Goal: Task Accomplishment & Management: Complete application form

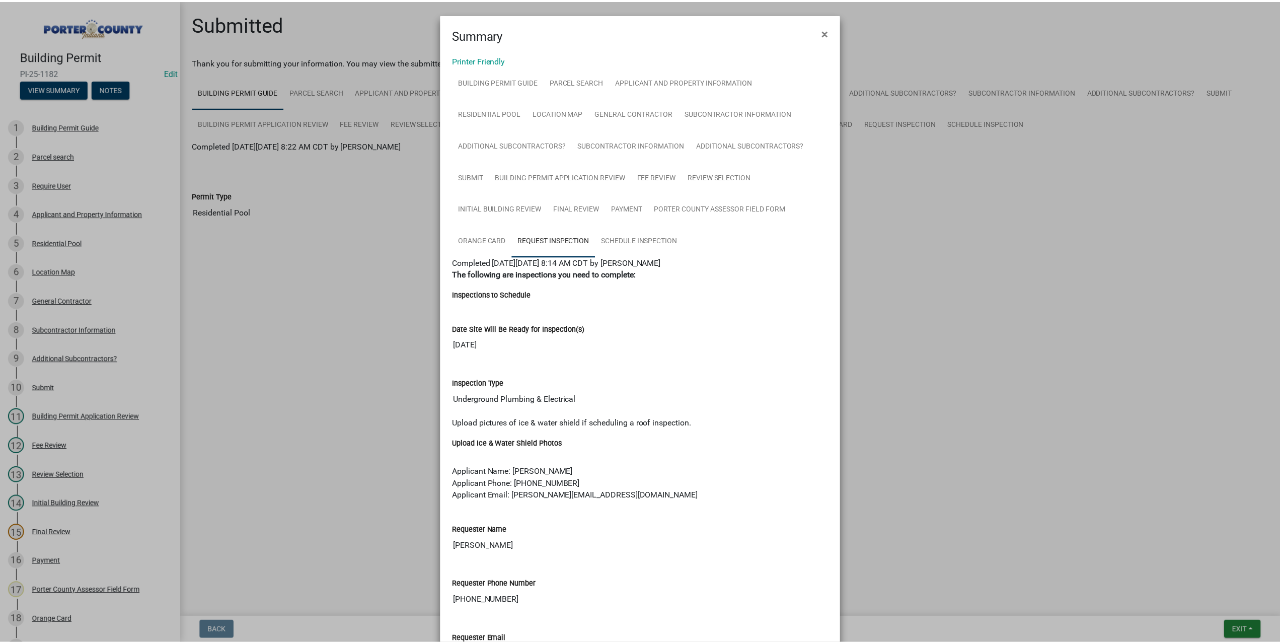
scroll to position [19, 0]
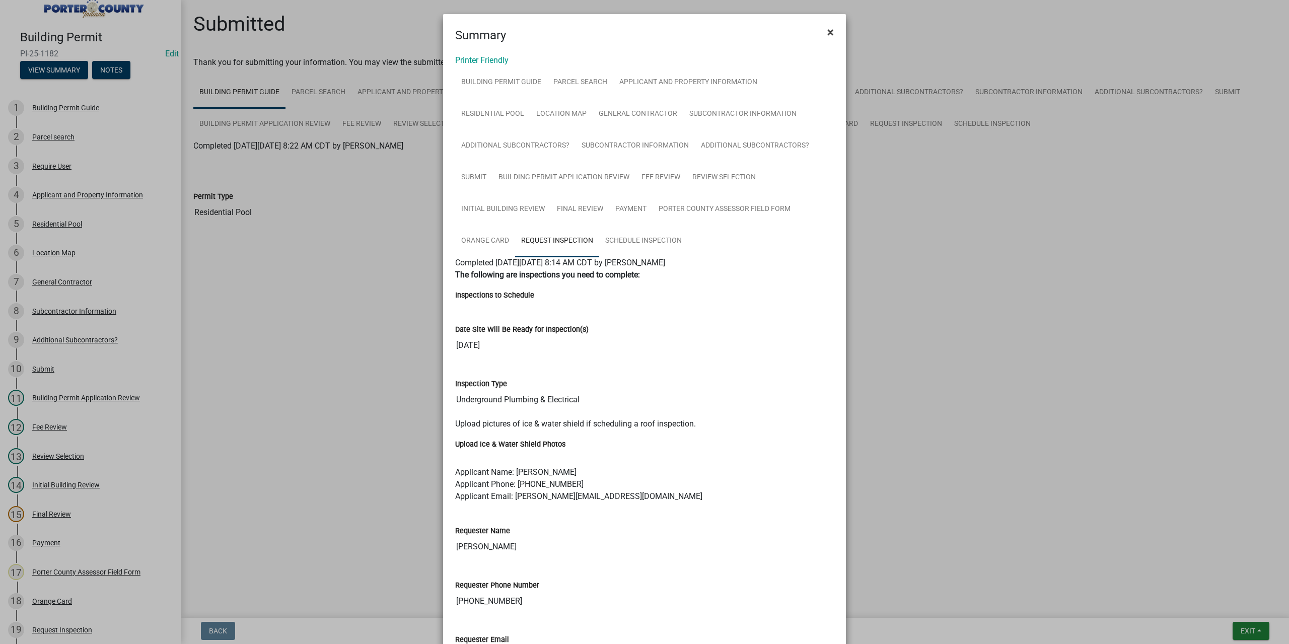
click at [828, 29] on span "×" at bounding box center [830, 32] width 7 height 14
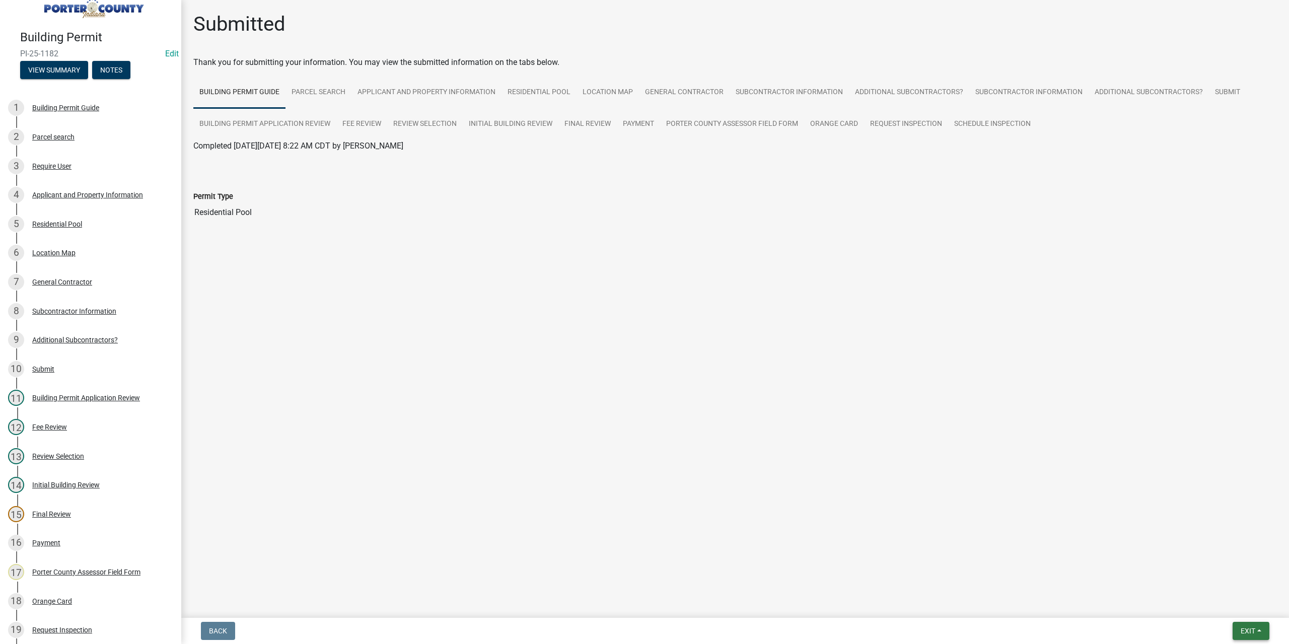
click at [1244, 636] on button "Exit" at bounding box center [1250, 631] width 37 height 18
click at [1216, 605] on button "Save & Exit" at bounding box center [1229, 605] width 81 height 24
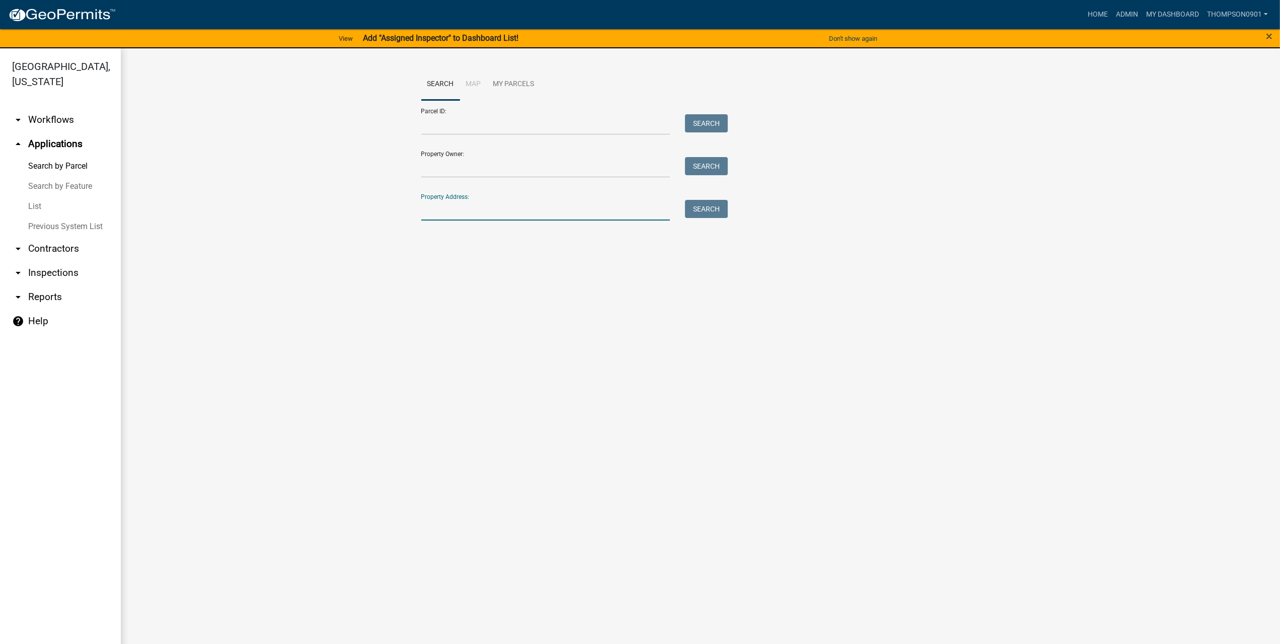
click at [479, 205] on input "Property Address:" at bounding box center [545, 210] width 249 height 21
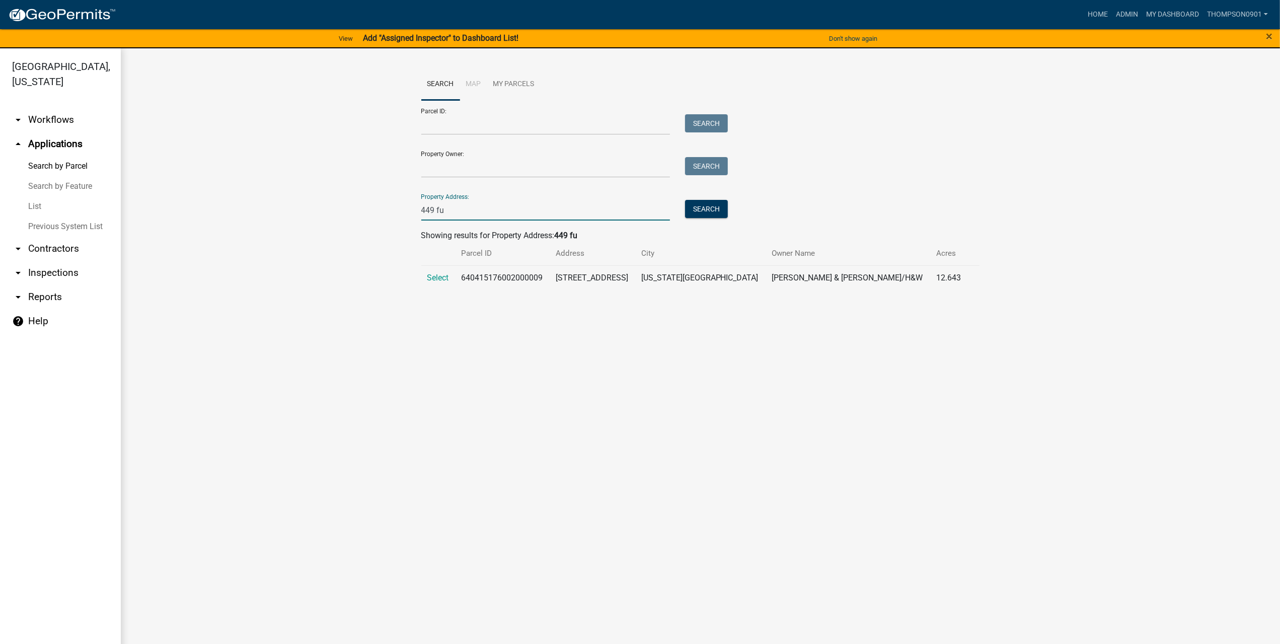
type input "449 fu"
drag, startPoint x: 562, startPoint y: 279, endPoint x: 471, endPoint y: 276, distance: 91.2
click at [471, 276] on td "640415176002000009" at bounding box center [502, 277] width 95 height 25
copy td "640415176002000009"
click at [434, 271] on td "Select" at bounding box center [438, 277] width 34 height 25
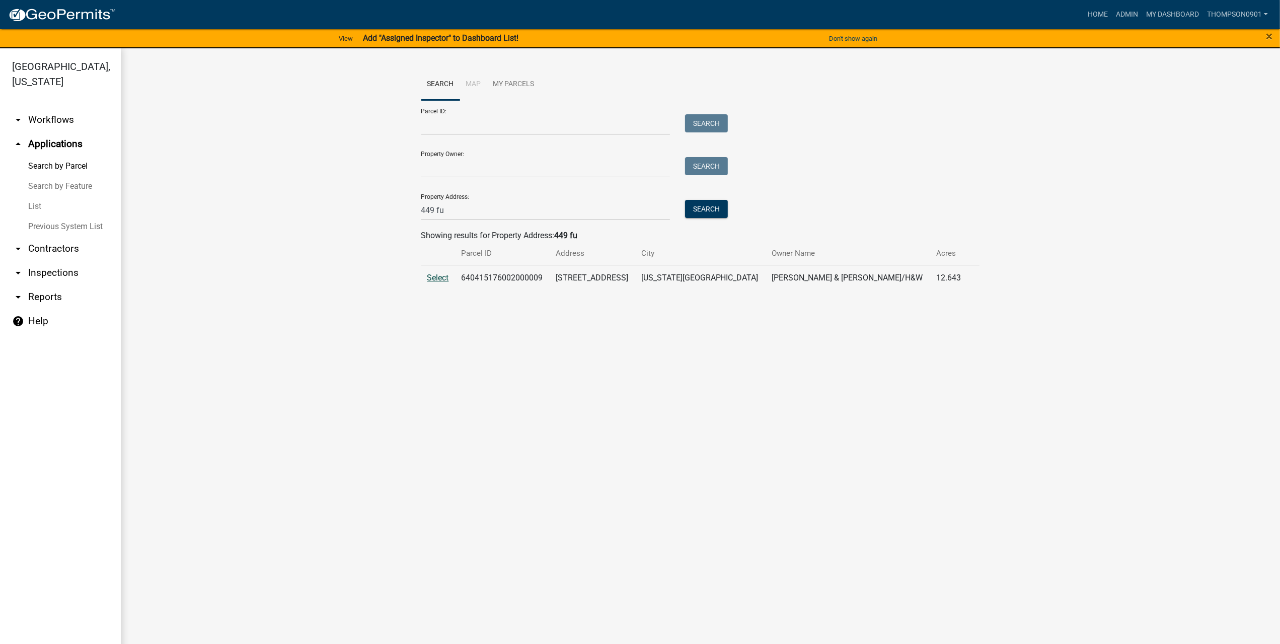
click at [437, 278] on span "Select" at bounding box center [438, 278] width 22 height 10
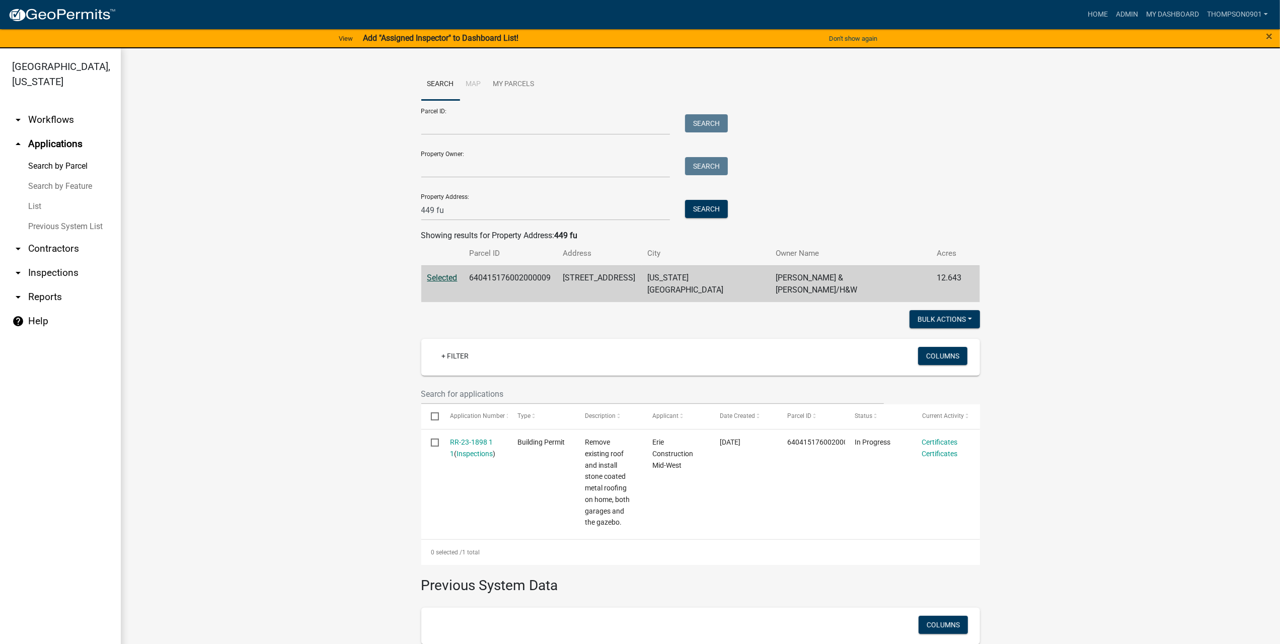
click at [42, 196] on link "List" at bounding box center [60, 206] width 121 height 20
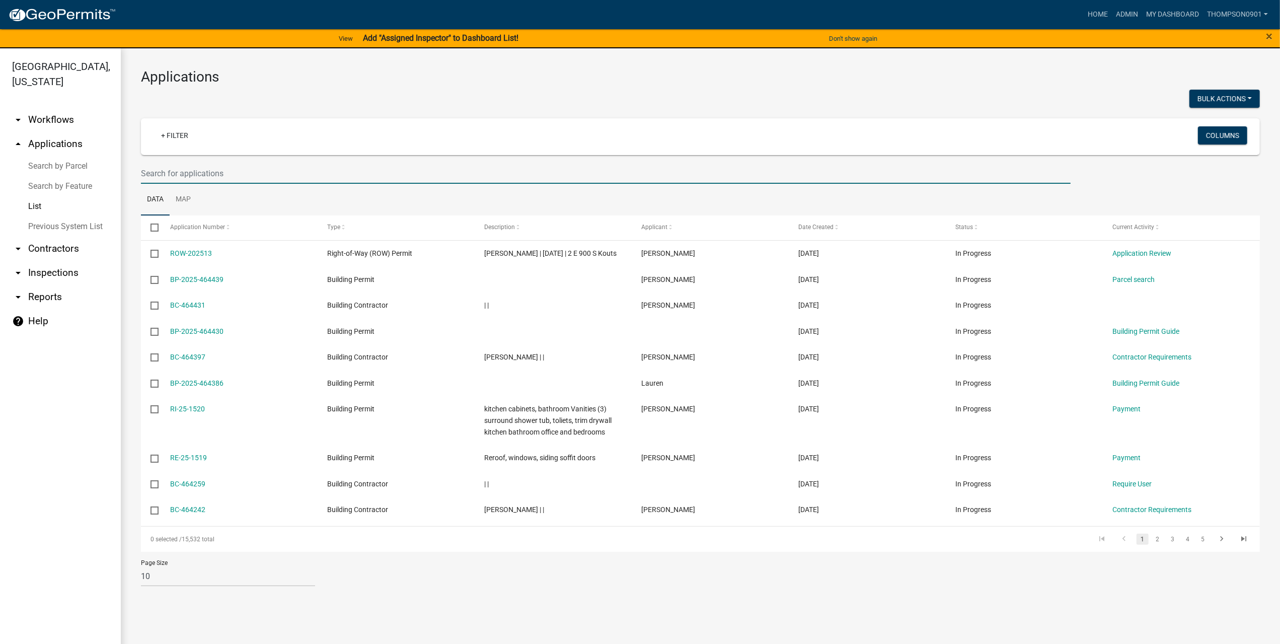
click at [191, 172] on input "text" at bounding box center [606, 173] width 930 height 21
paste input "SN-25-1387"
type input "SN-25-1387"
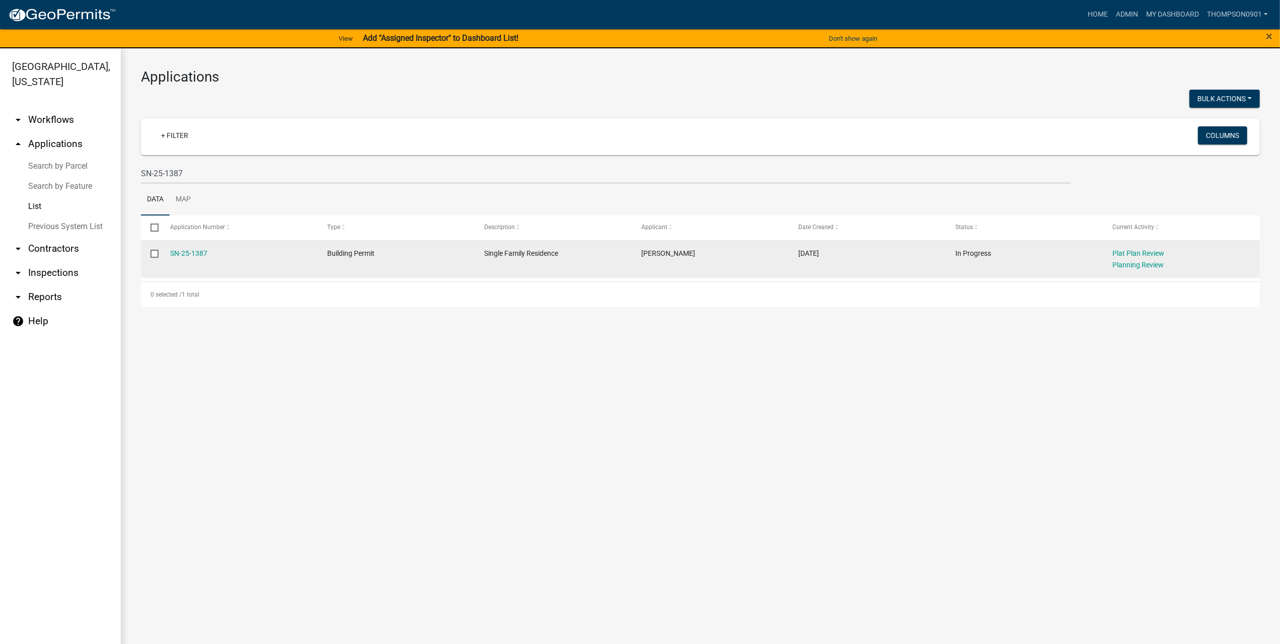
click at [198, 248] on div "SN-25-1387" at bounding box center [239, 254] width 138 height 12
click at [193, 253] on link "SN-25-1387" at bounding box center [188, 253] width 37 height 8
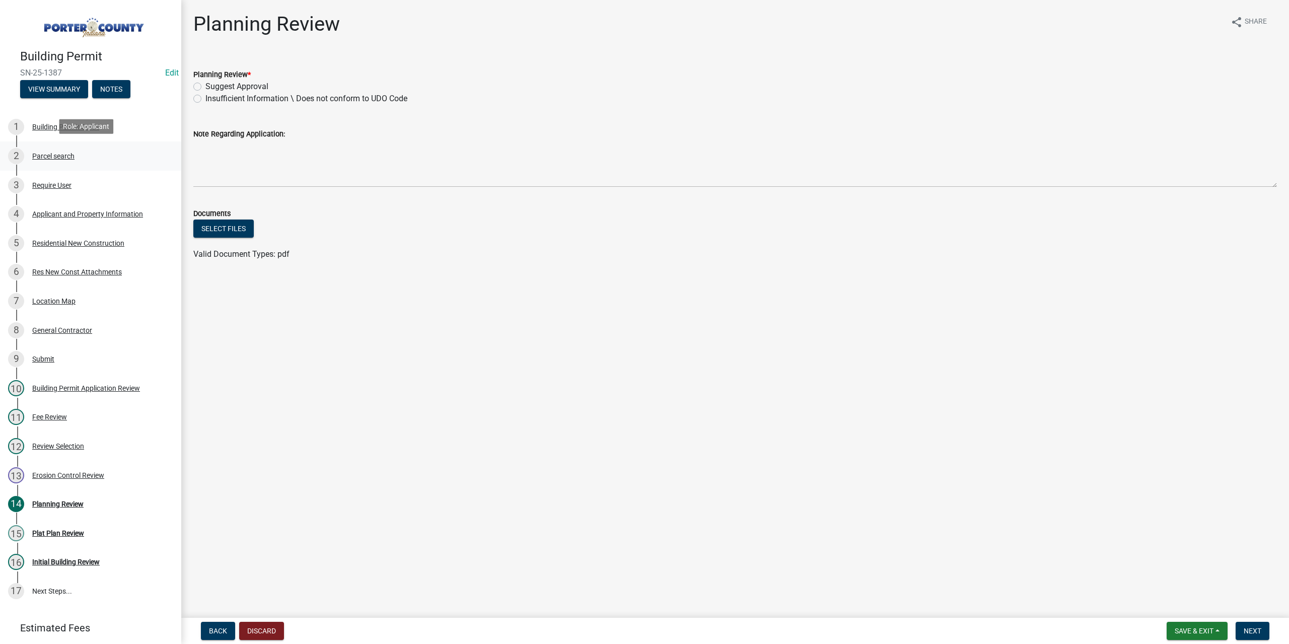
click at [48, 153] on div "Parcel search" at bounding box center [53, 156] width 42 height 7
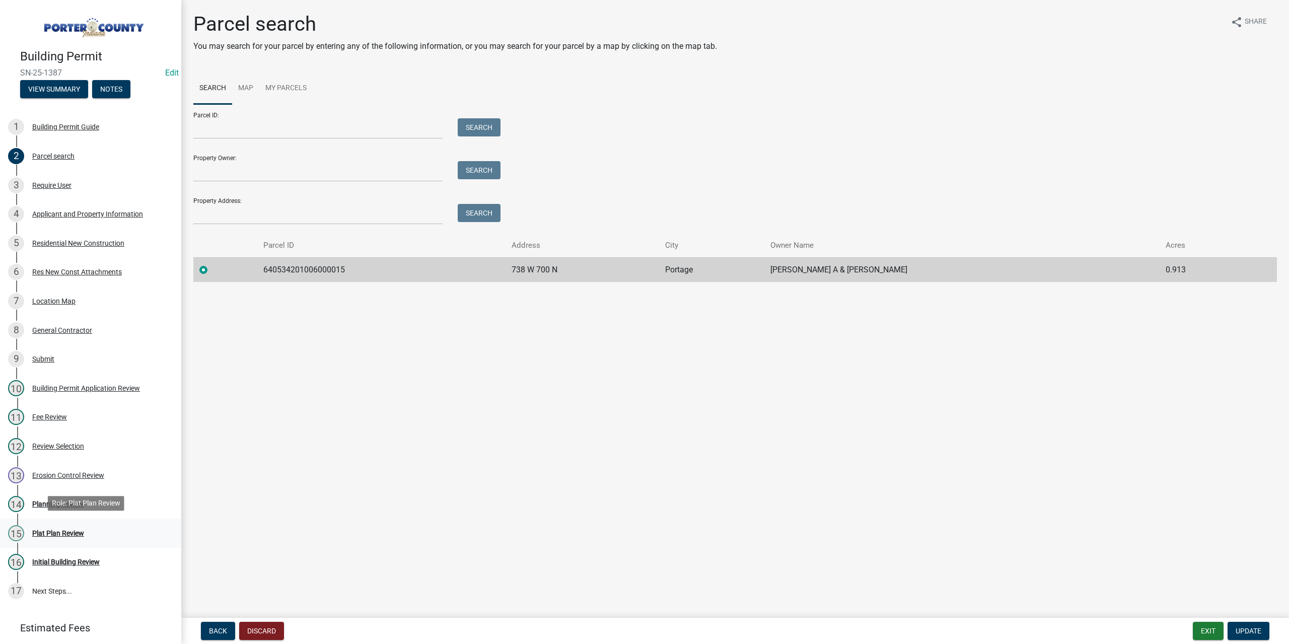
click at [55, 530] on div "Plat Plan Review" at bounding box center [58, 533] width 52 height 7
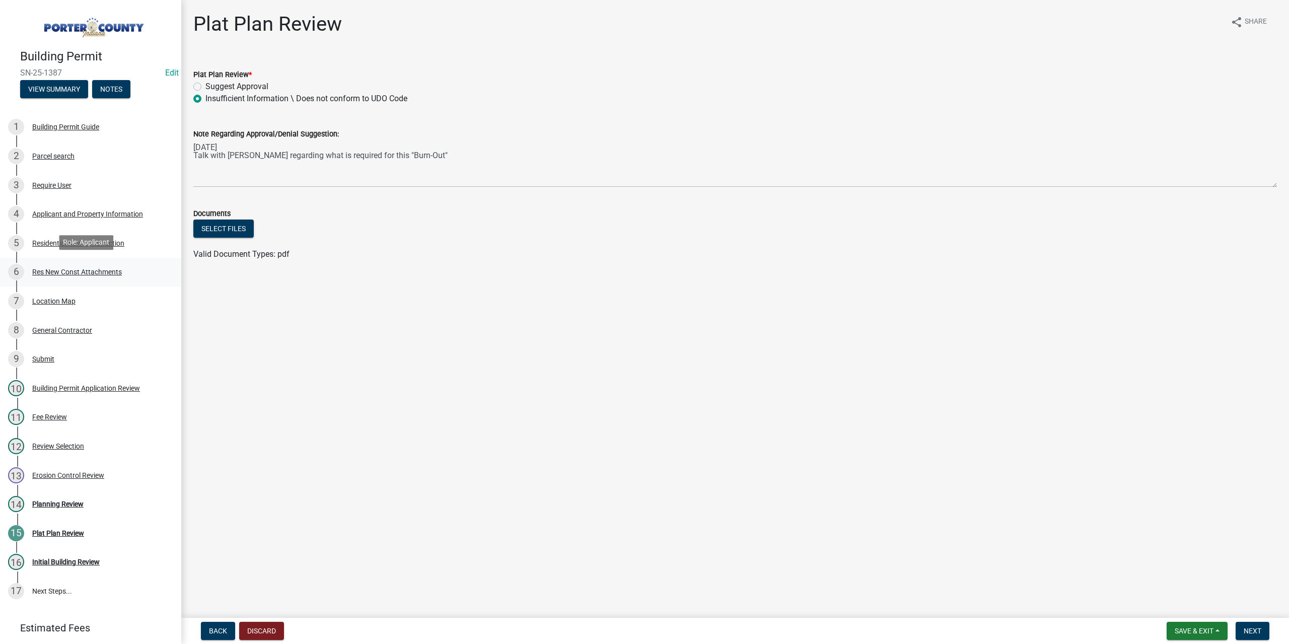
click at [109, 264] on div "6 Res New Const Attachments" at bounding box center [86, 272] width 157 height 16
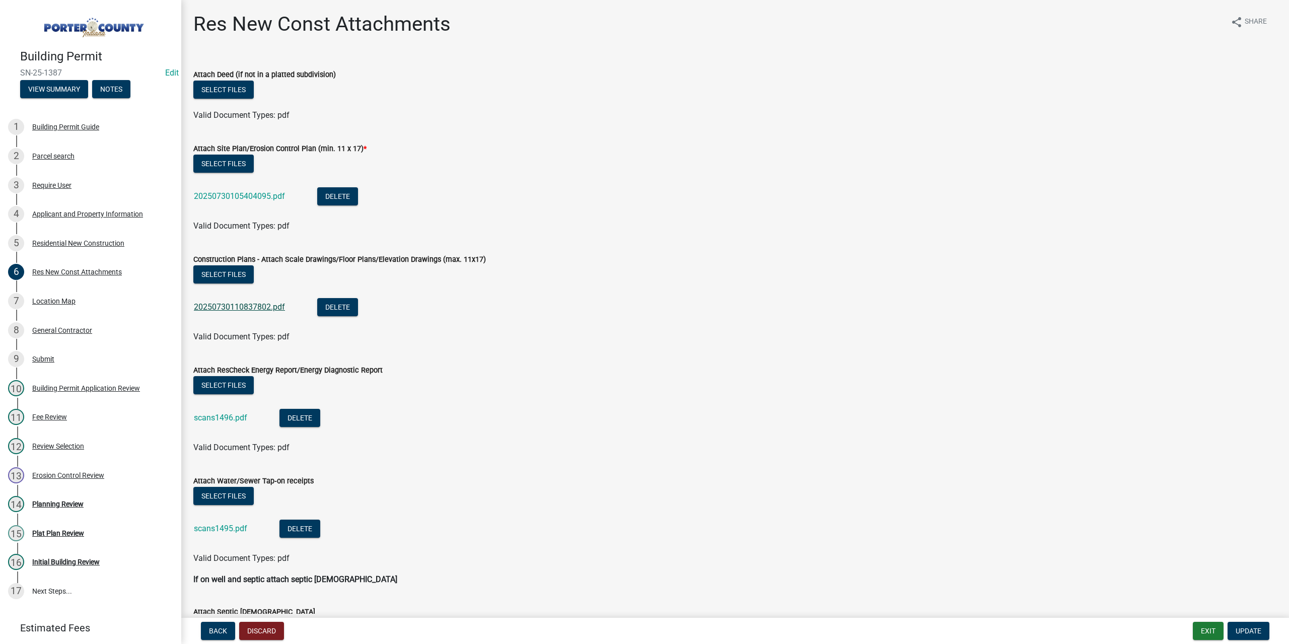
click at [248, 306] on link "20250730110837802.pdf" at bounding box center [239, 307] width 91 height 10
click at [215, 194] on link "20250730105404095.pdf" at bounding box center [239, 196] width 91 height 10
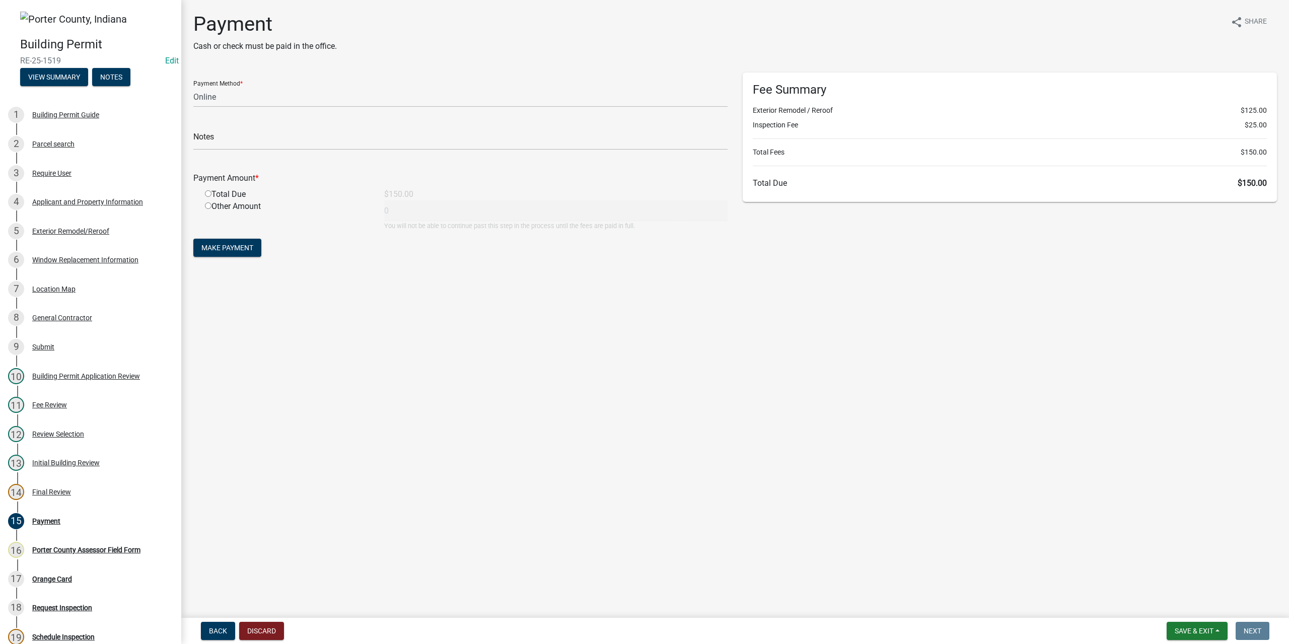
select select "3: 3"
click at [1203, 637] on button "Save & Exit" at bounding box center [1196, 631] width 61 height 18
click at [1190, 609] on button "Save & Exit" at bounding box center [1187, 605] width 81 height 24
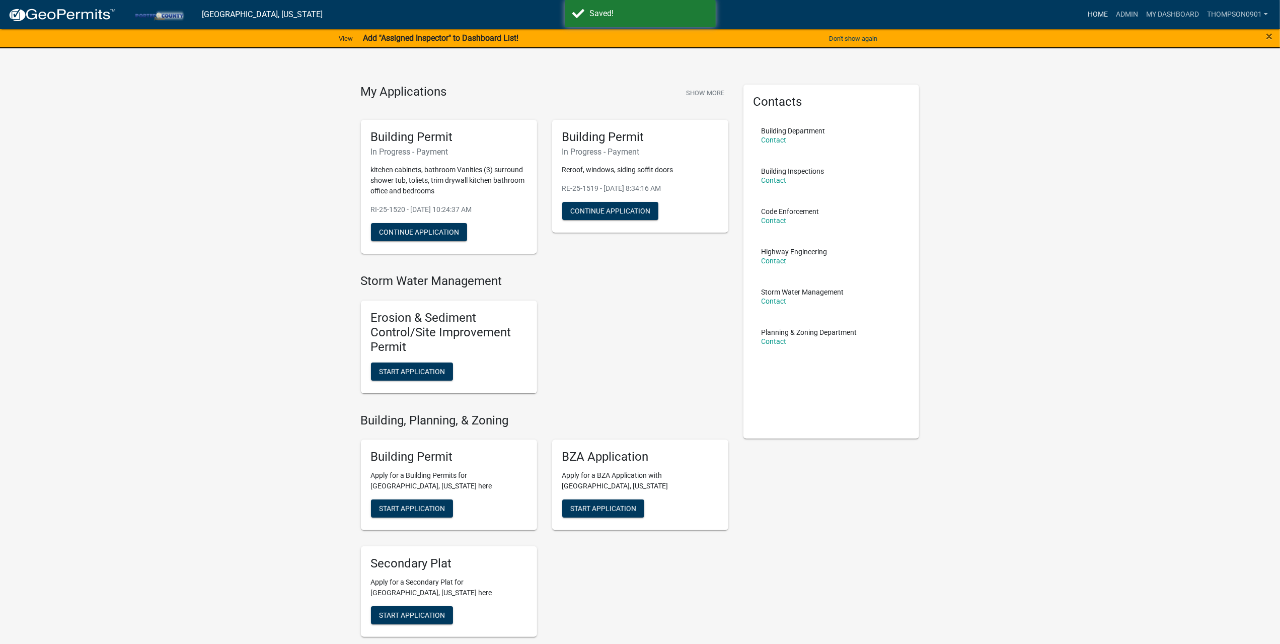
click at [1101, 20] on link "Home" at bounding box center [1098, 14] width 28 height 19
click at [1091, 15] on link "Home" at bounding box center [1098, 14] width 28 height 19
click at [1130, 16] on link "Admin" at bounding box center [1127, 14] width 30 height 19
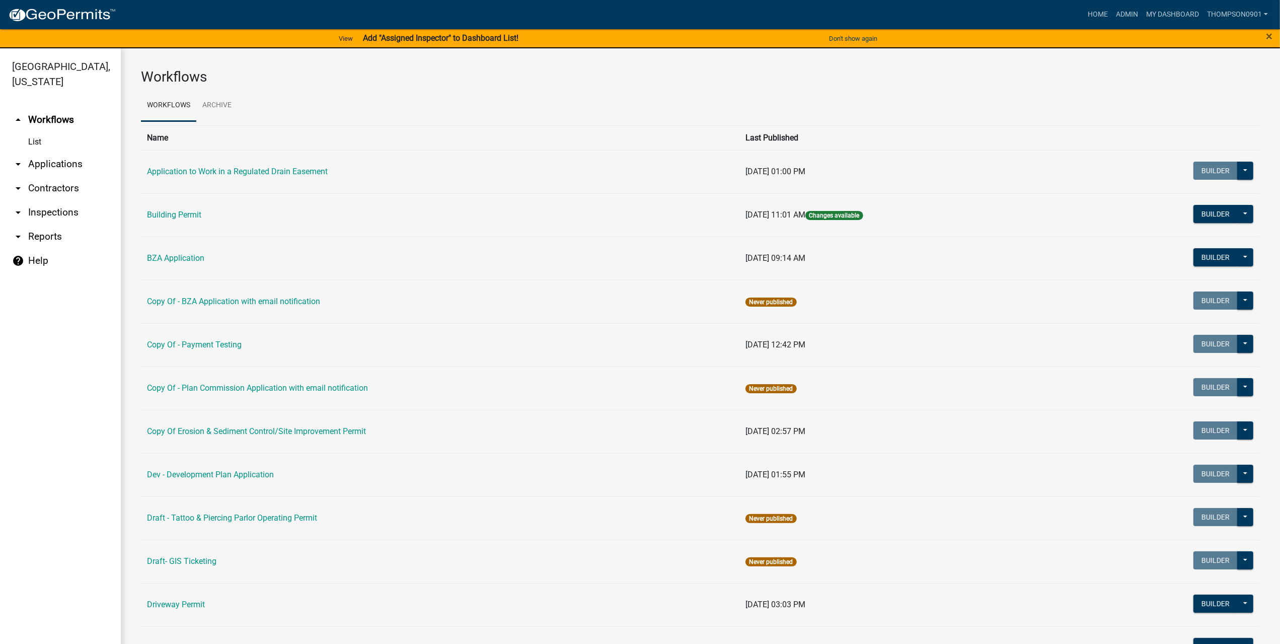
click at [79, 153] on link "arrow_drop_down Applications" at bounding box center [60, 164] width 121 height 24
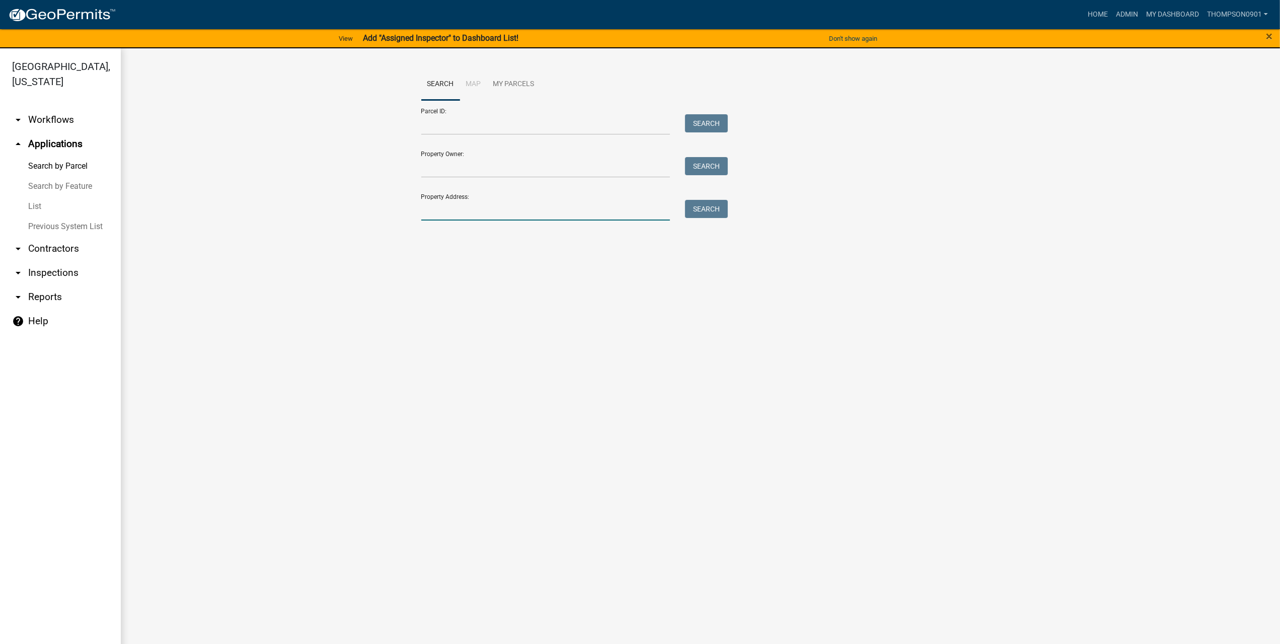
click at [465, 207] on input "Property Address:" at bounding box center [545, 210] width 249 height 21
type input "2485 lake"
click at [436, 280] on span "Select" at bounding box center [438, 278] width 22 height 10
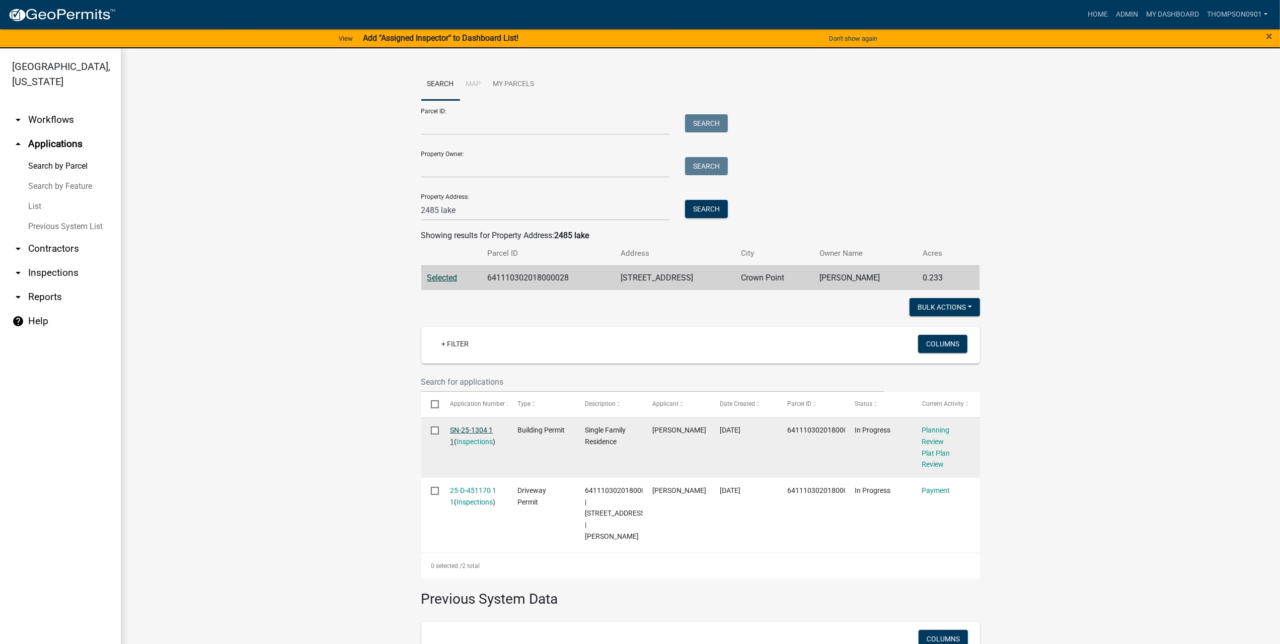
click at [480, 433] on link "SN-25-1304 1 1" at bounding box center [471, 436] width 43 height 20
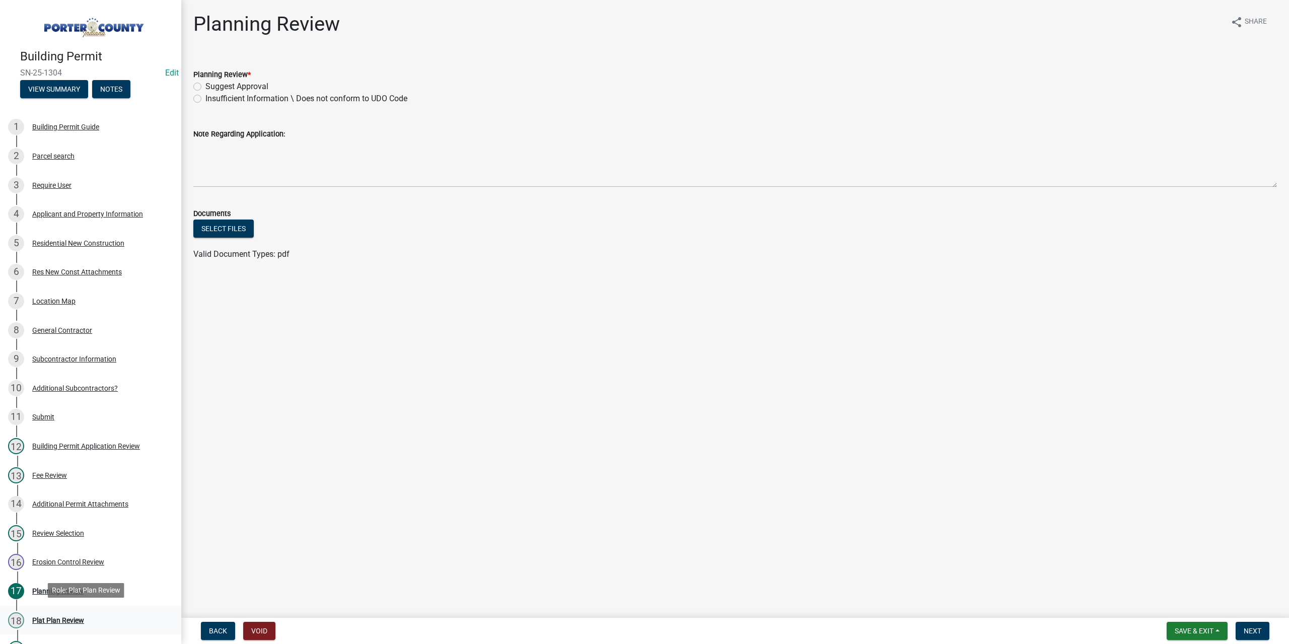
click at [65, 618] on div "Plat Plan Review" at bounding box center [58, 620] width 52 height 7
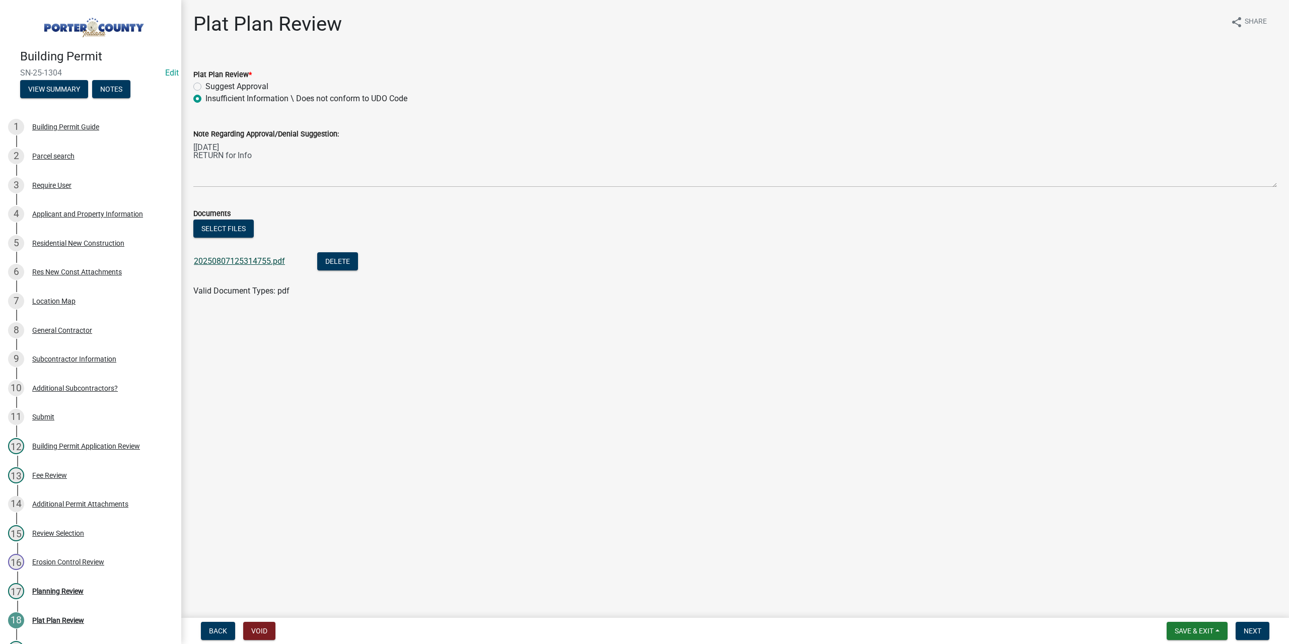
click at [258, 262] on link "20250807125314755.pdf" at bounding box center [239, 261] width 91 height 10
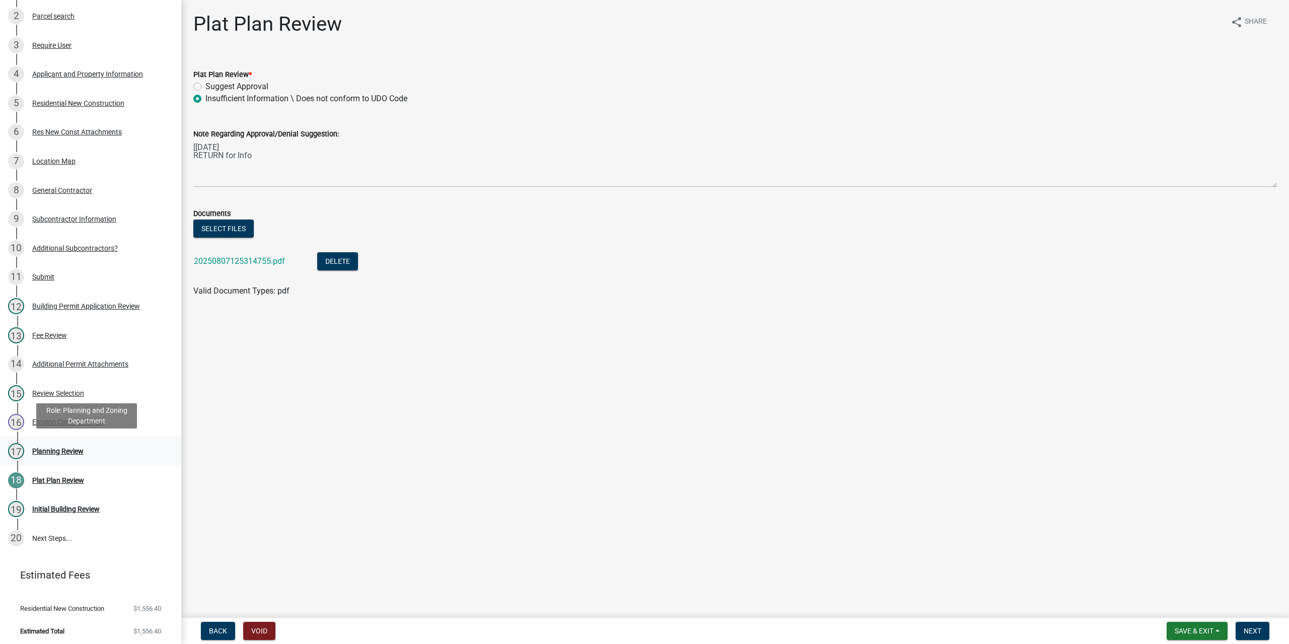
click at [63, 450] on div "Planning Review" at bounding box center [57, 451] width 51 height 7
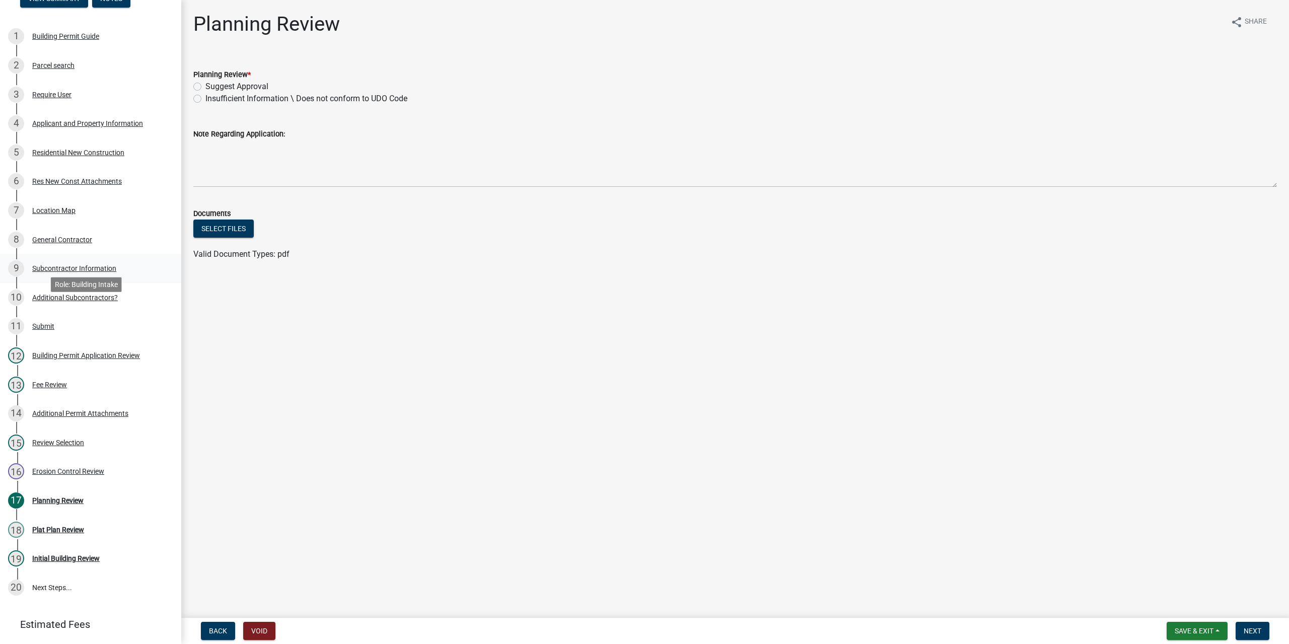
scroll to position [0, 0]
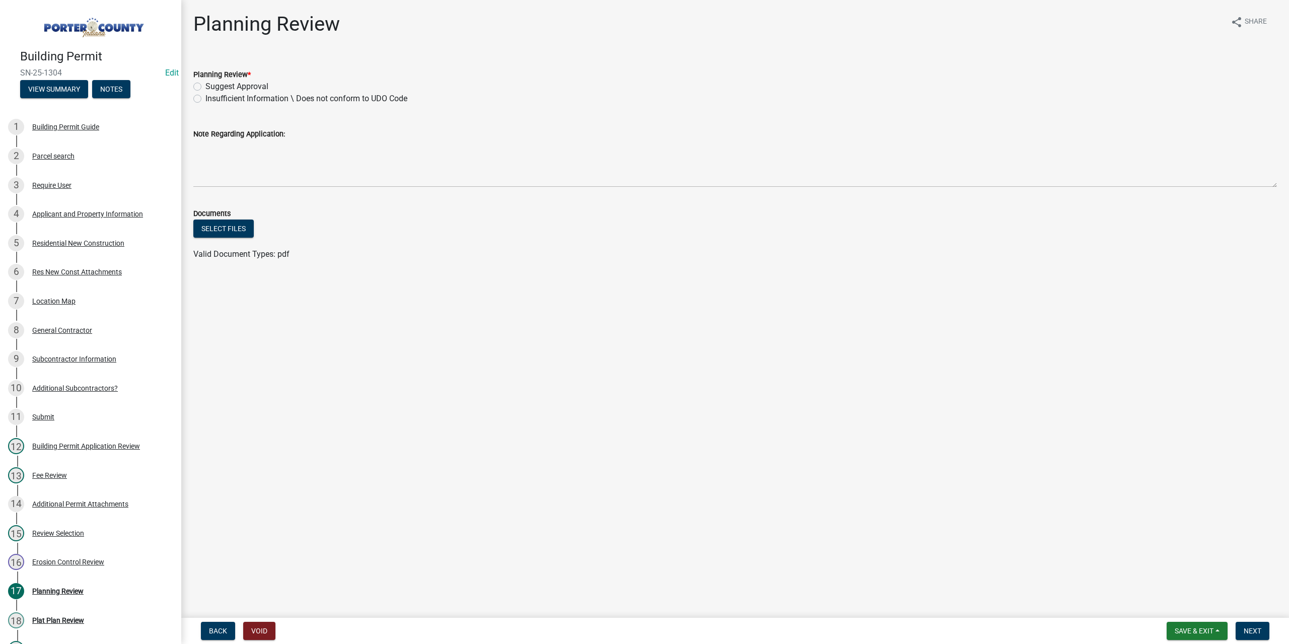
drag, startPoint x: 63, startPoint y: 69, endPoint x: 28, endPoint y: 68, distance: 34.8
click at [17, 69] on div "Building Permit SN-25-1304 Edit View Summary Notes" at bounding box center [90, 70] width 165 height 59
copy span "SN-25-1304"
click at [1210, 634] on span "Save & Exit" at bounding box center [1193, 631] width 39 height 8
click at [1190, 604] on button "Save & Exit" at bounding box center [1187, 605] width 81 height 24
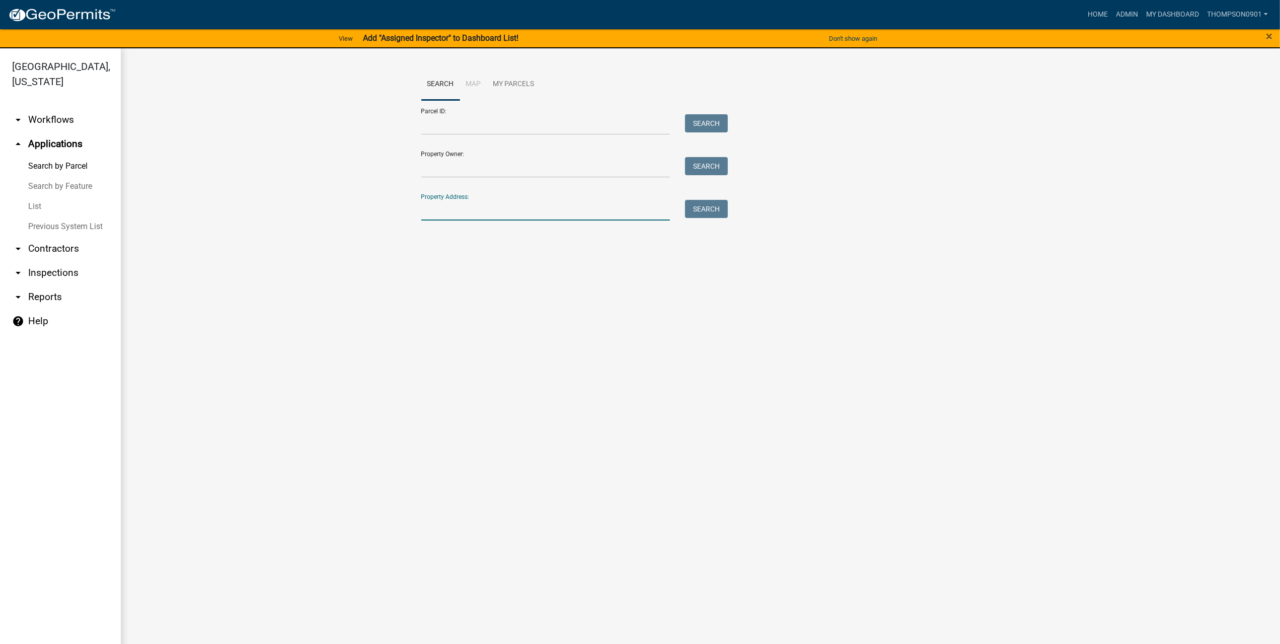
click at [558, 213] on input "Property Address:" at bounding box center [545, 210] width 249 height 21
type input "3"
type input "673 vl"
click at [452, 280] on td "Select" at bounding box center [438, 277] width 35 height 25
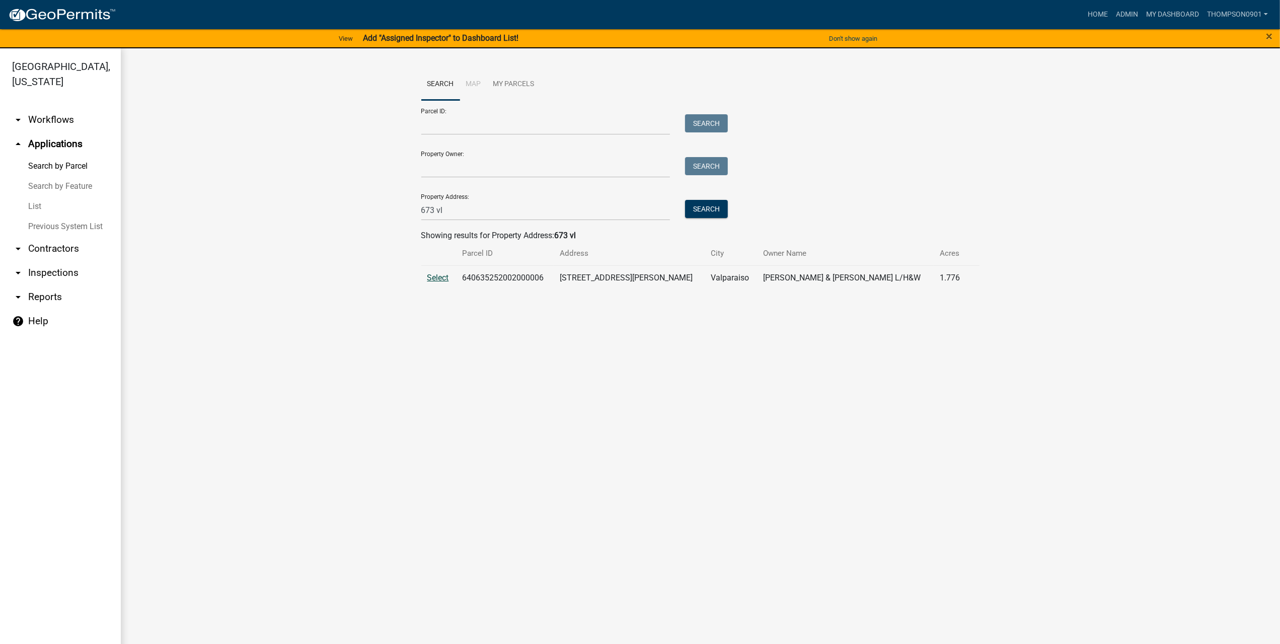
click at [432, 277] on span "Select" at bounding box center [438, 278] width 22 height 10
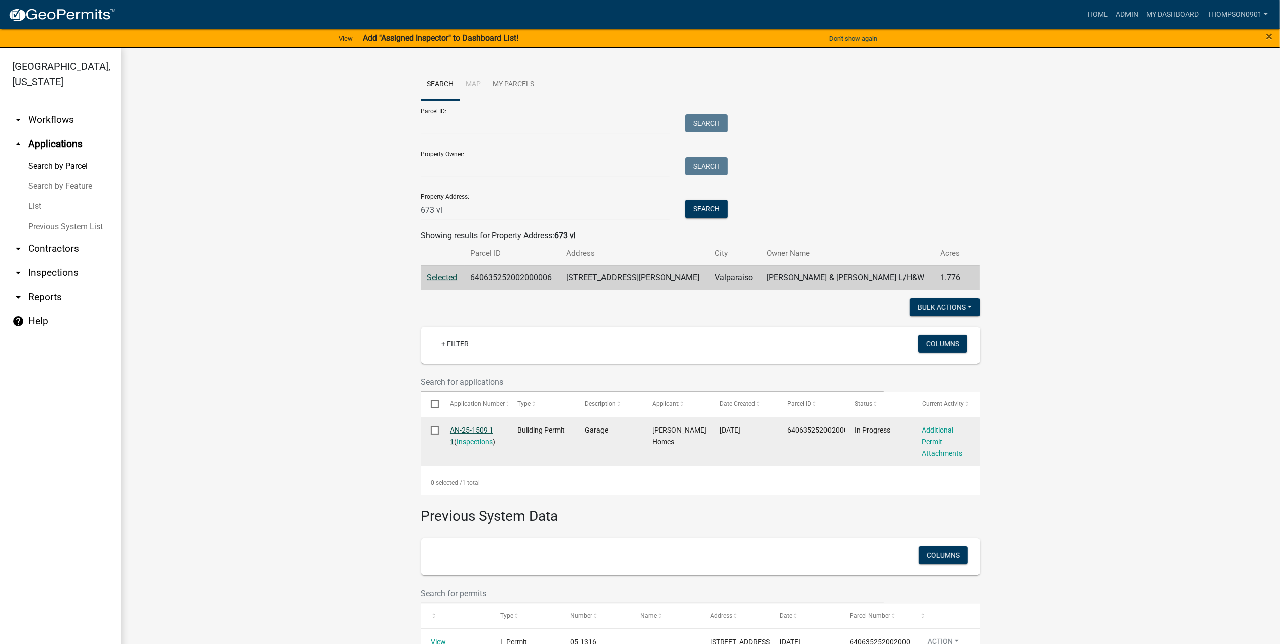
click at [476, 427] on link "AN-25-1509 1 1" at bounding box center [471, 436] width 43 height 20
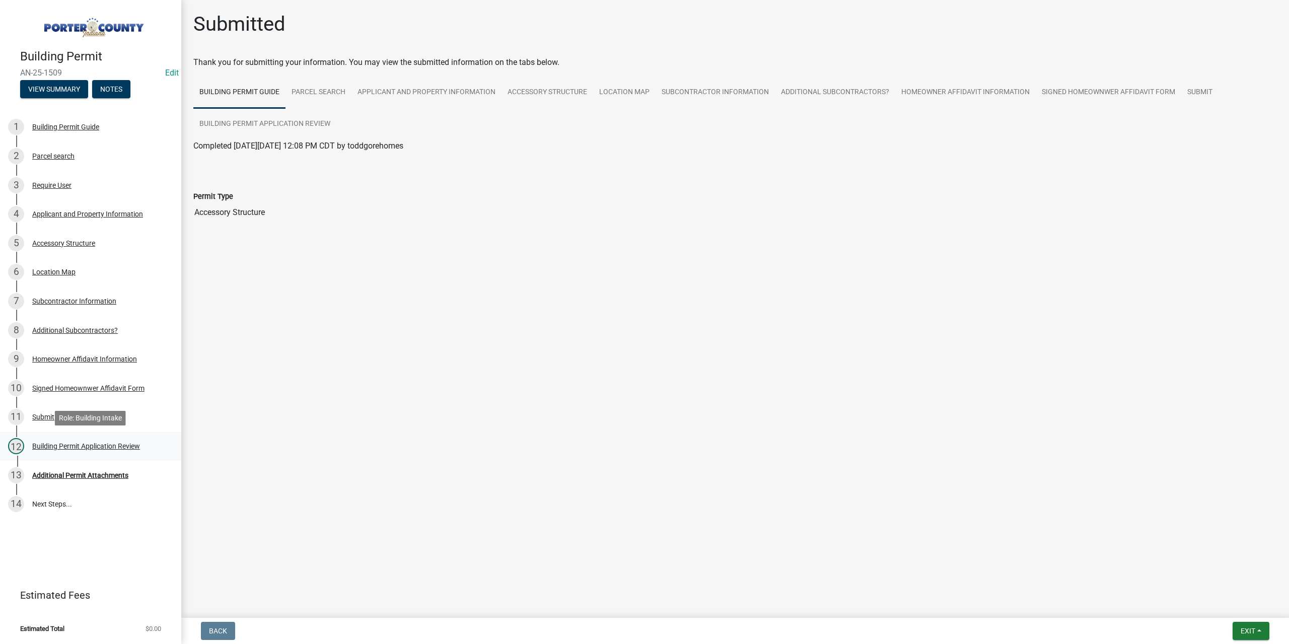
click at [118, 450] on div "Building Permit Application Review" at bounding box center [86, 446] width 108 height 7
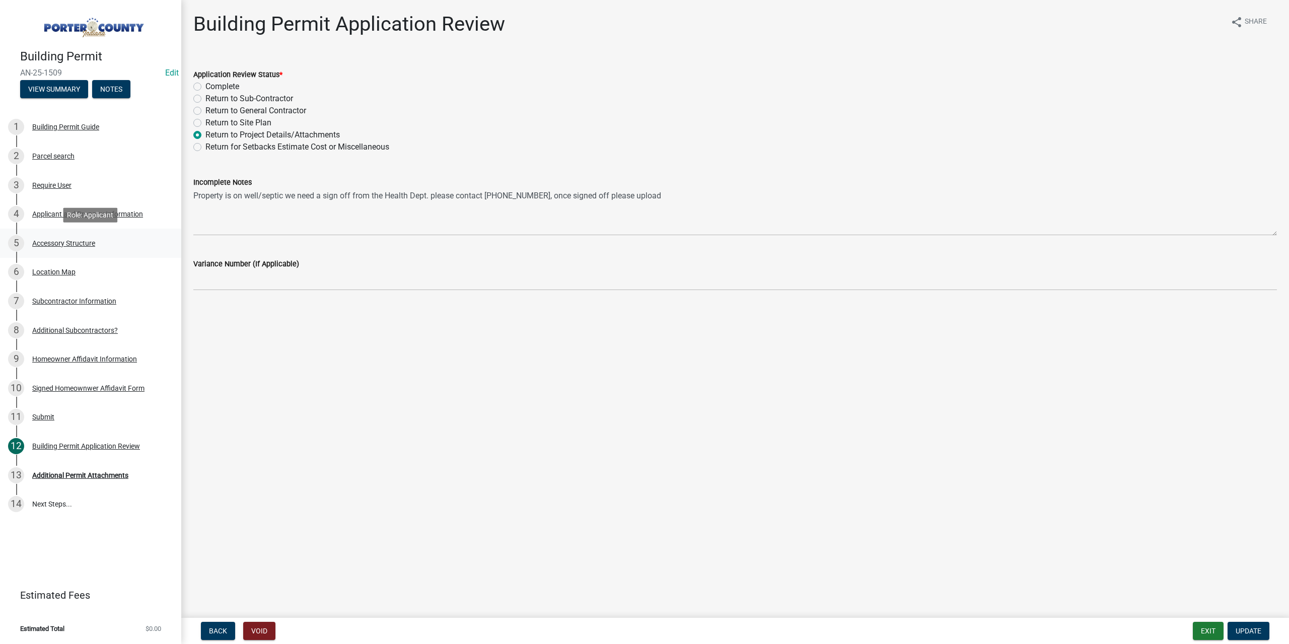
click at [68, 238] on div "5 Accessory Structure" at bounding box center [86, 243] width 157 height 16
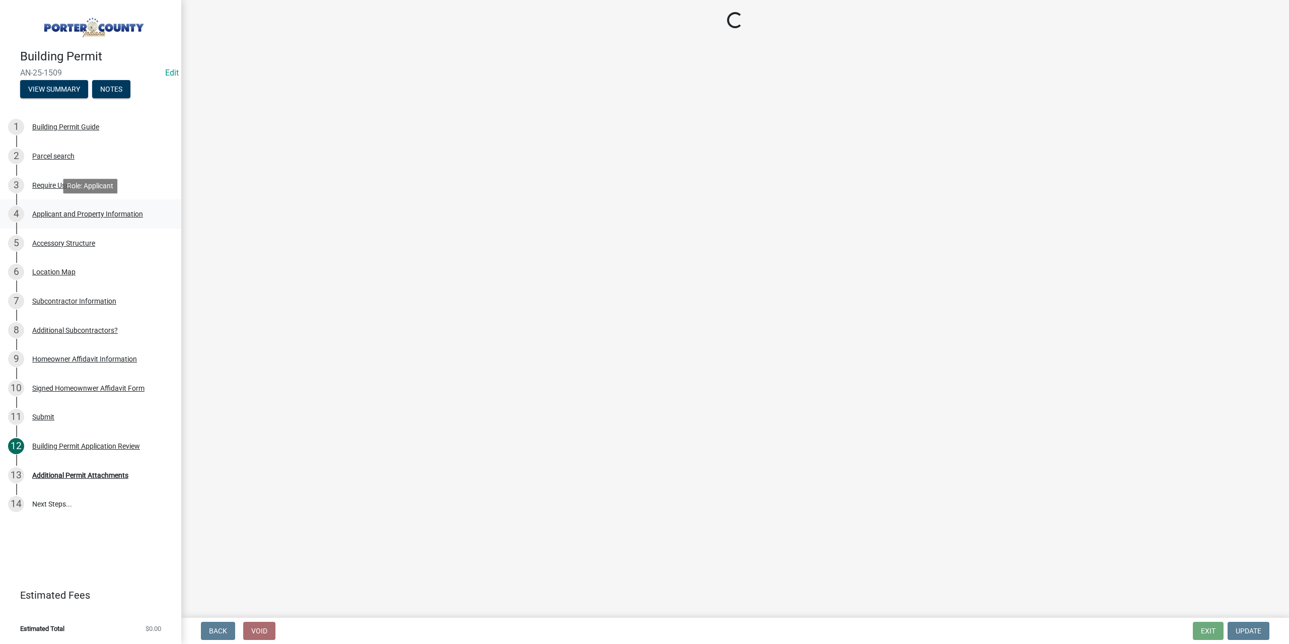
select select "e417d459-1a07-4045-9f8a-b98bfca84a5c"
select select "b16561a8-8531-4c00-a0ba-45c0345273e3"
select select "29856c7f-eeba-4e54-97cb-4d08c5c5b677"
select select "d4b8d1da-05eb-44cd-bbb6-c979fa719f22"
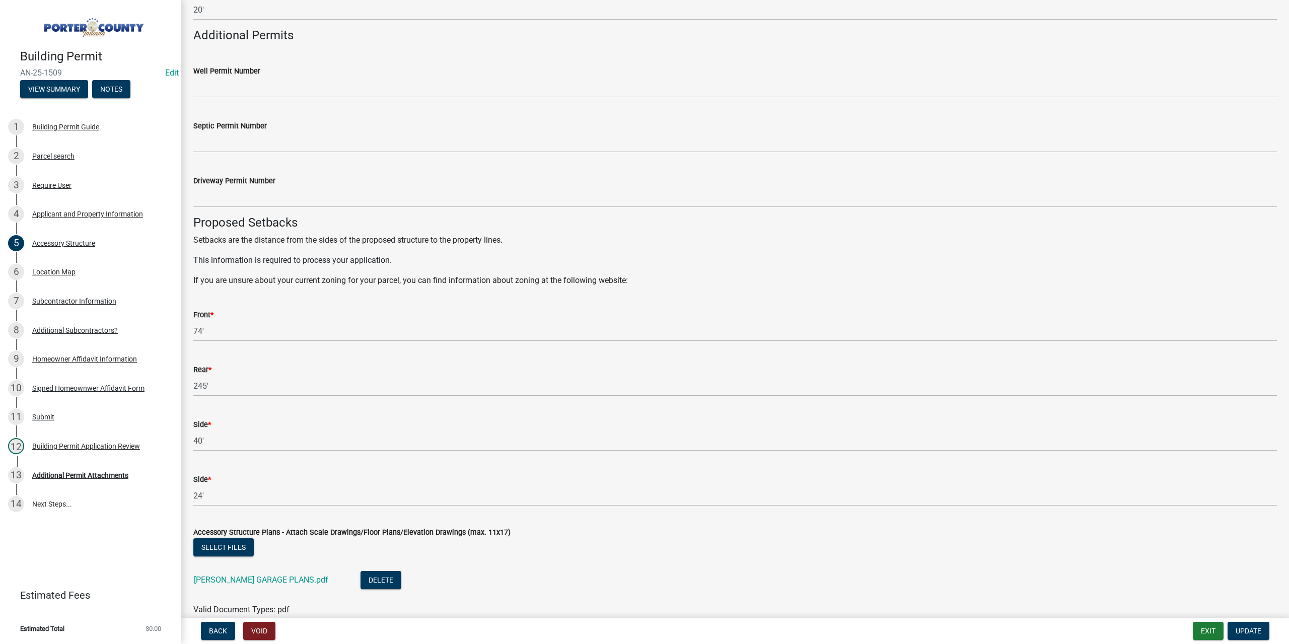
scroll to position [1557, 0]
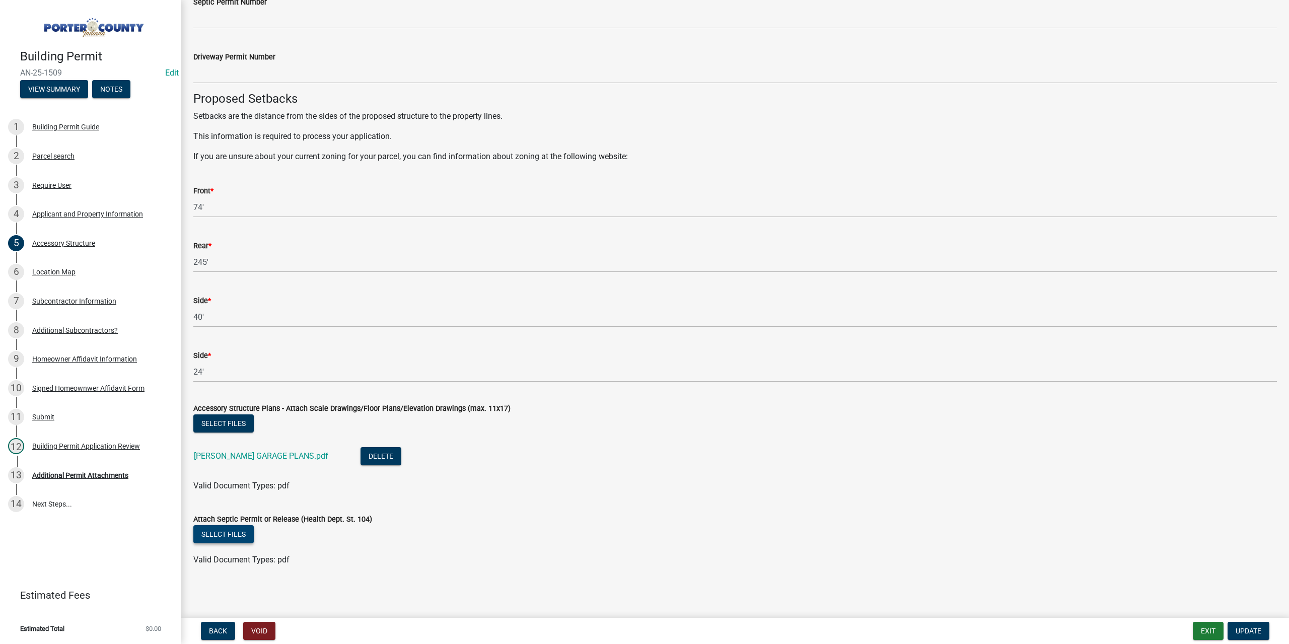
click at [231, 538] on button "Select files" at bounding box center [223, 534] width 60 height 18
click at [1260, 636] on button "Update" at bounding box center [1248, 631] width 42 height 18
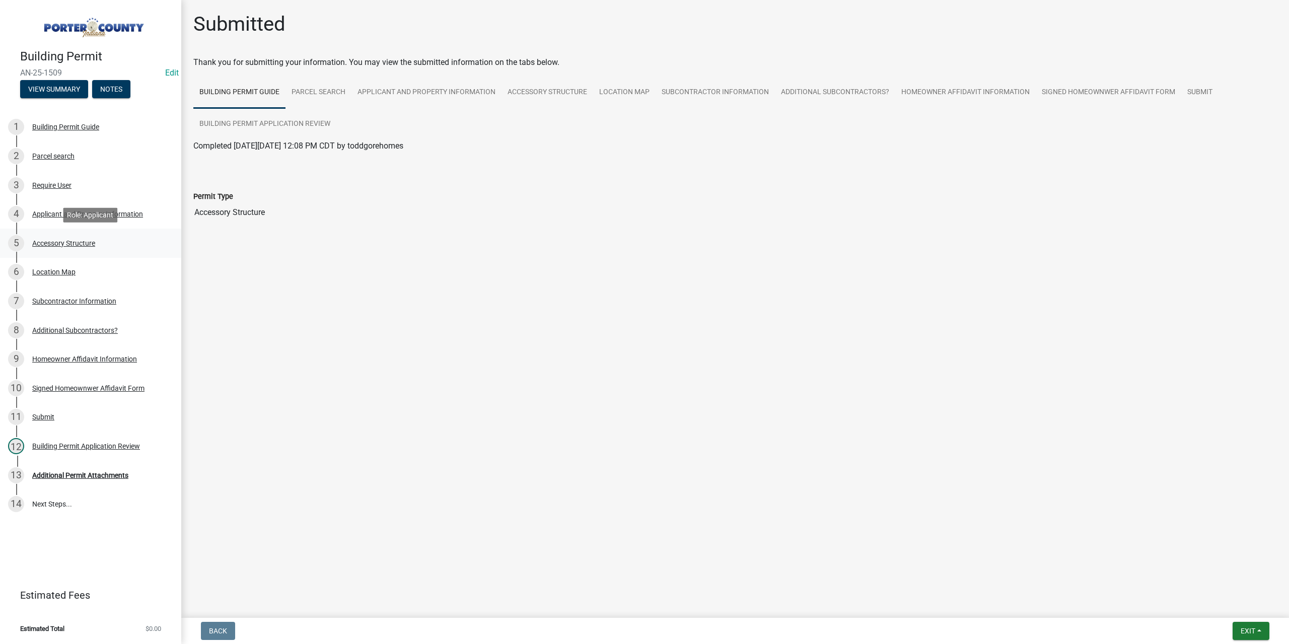
click at [77, 238] on div "5 Accessory Structure" at bounding box center [86, 243] width 157 height 16
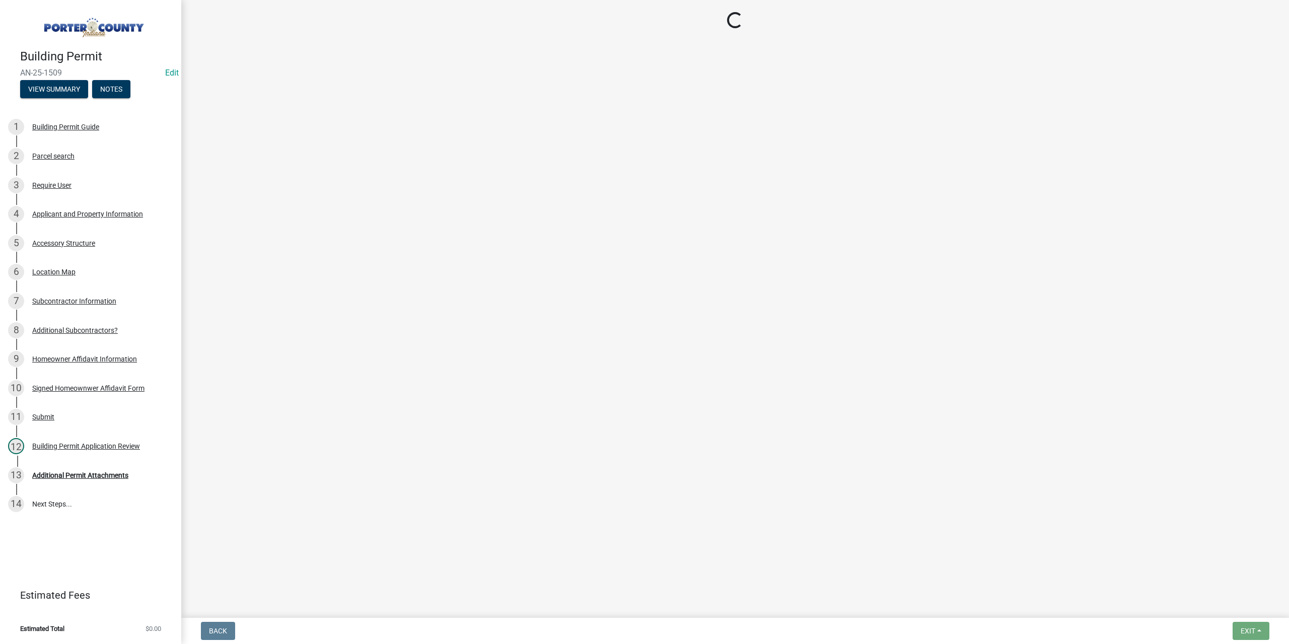
select select "e417d459-1a07-4045-9f8a-b98bfca84a5c"
select select "b16561a8-8531-4c00-a0ba-45c0345273e3"
select select "29856c7f-eeba-4e54-97cb-4d08c5c5b677"
select select "d4b8d1da-05eb-44cd-bbb6-c979fa719f22"
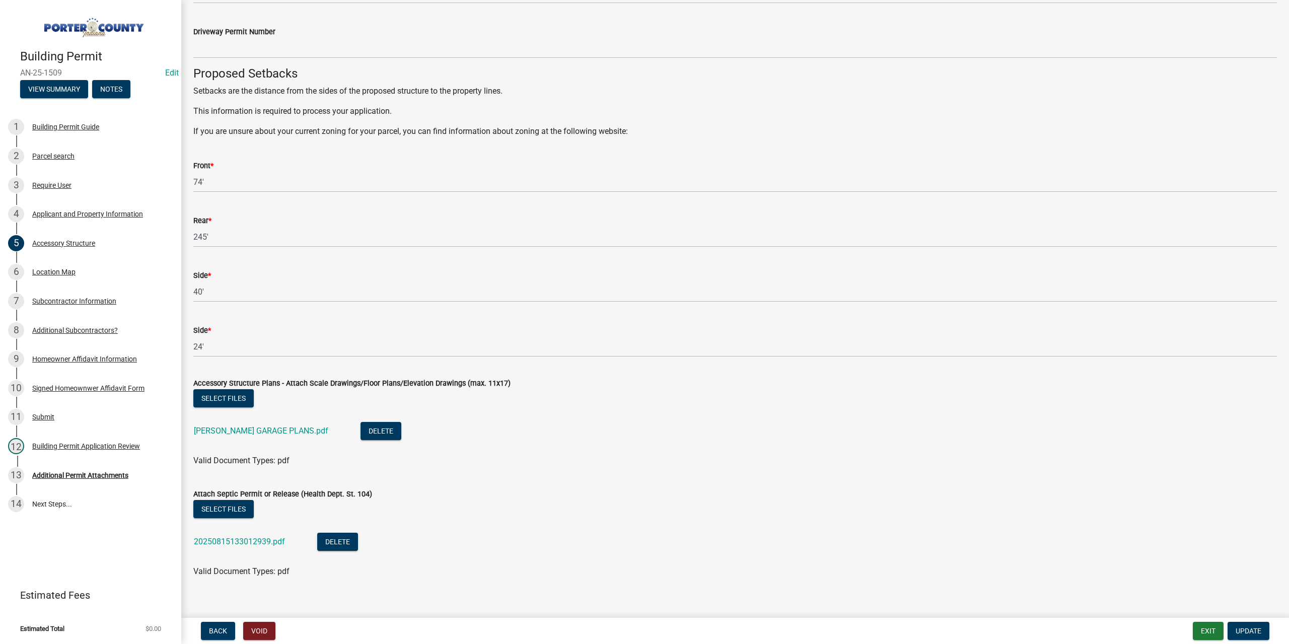
scroll to position [1594, 0]
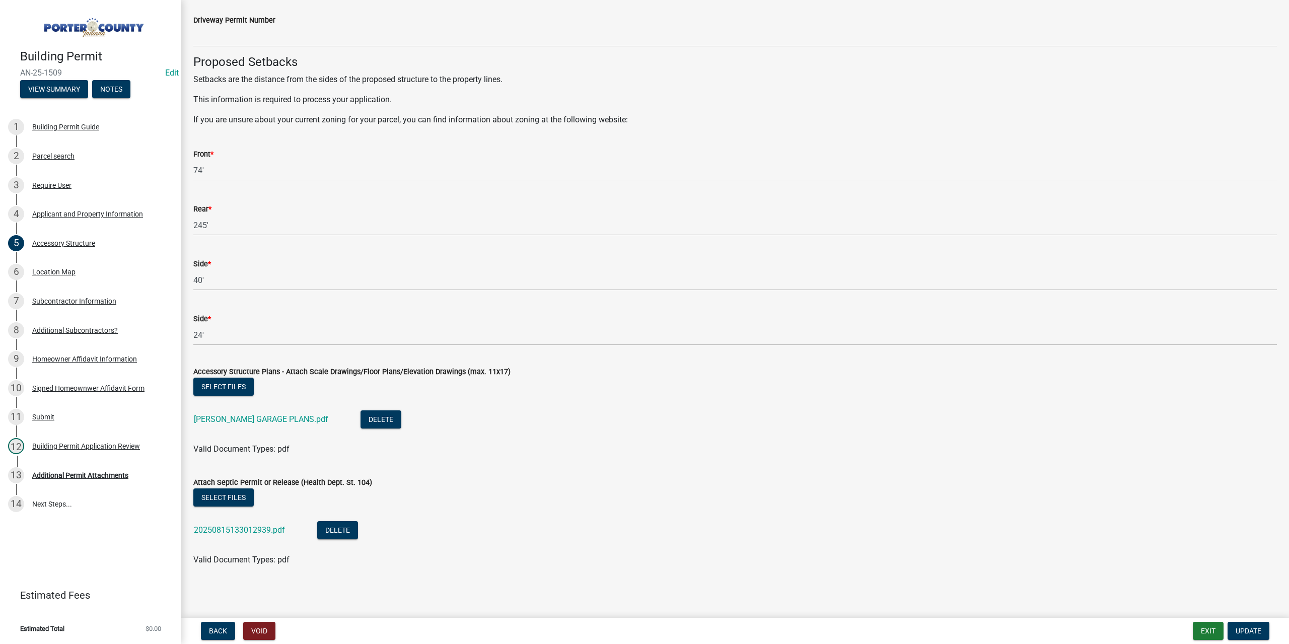
click at [264, 535] on div "20250815133012939.pdf" at bounding box center [247, 531] width 107 height 21
click at [267, 529] on link "20250815133012939.pdf" at bounding box center [239, 530] width 91 height 10
click at [47, 447] on div "Building Permit Application Review" at bounding box center [86, 446] width 108 height 7
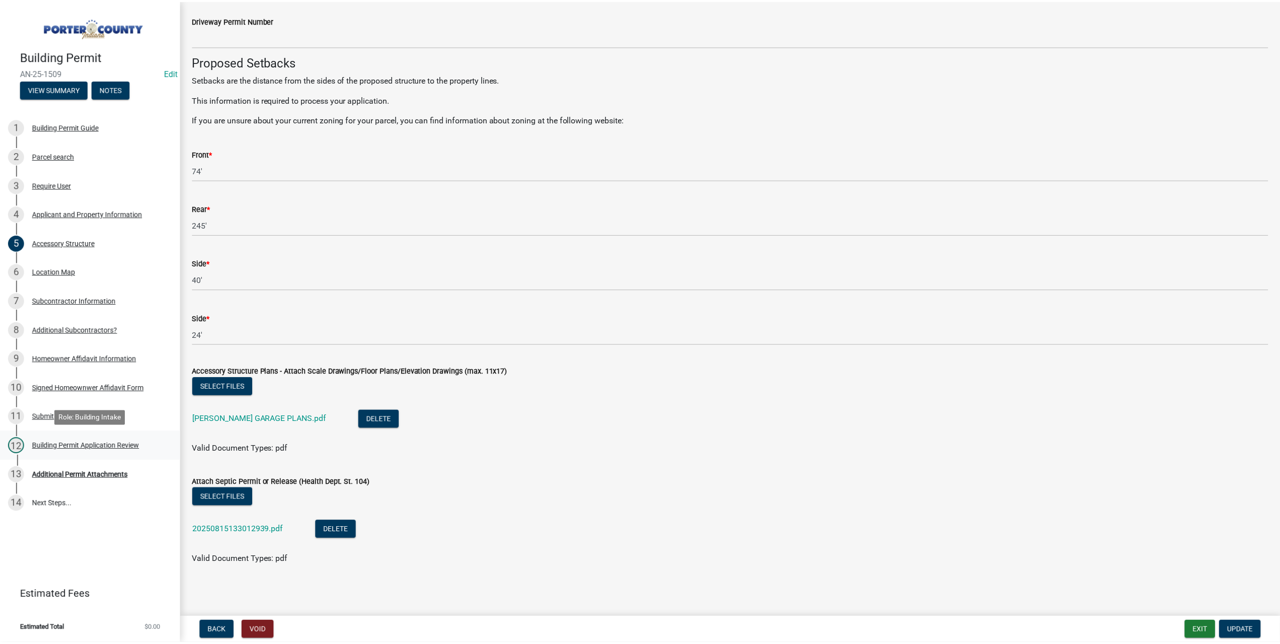
scroll to position [0, 0]
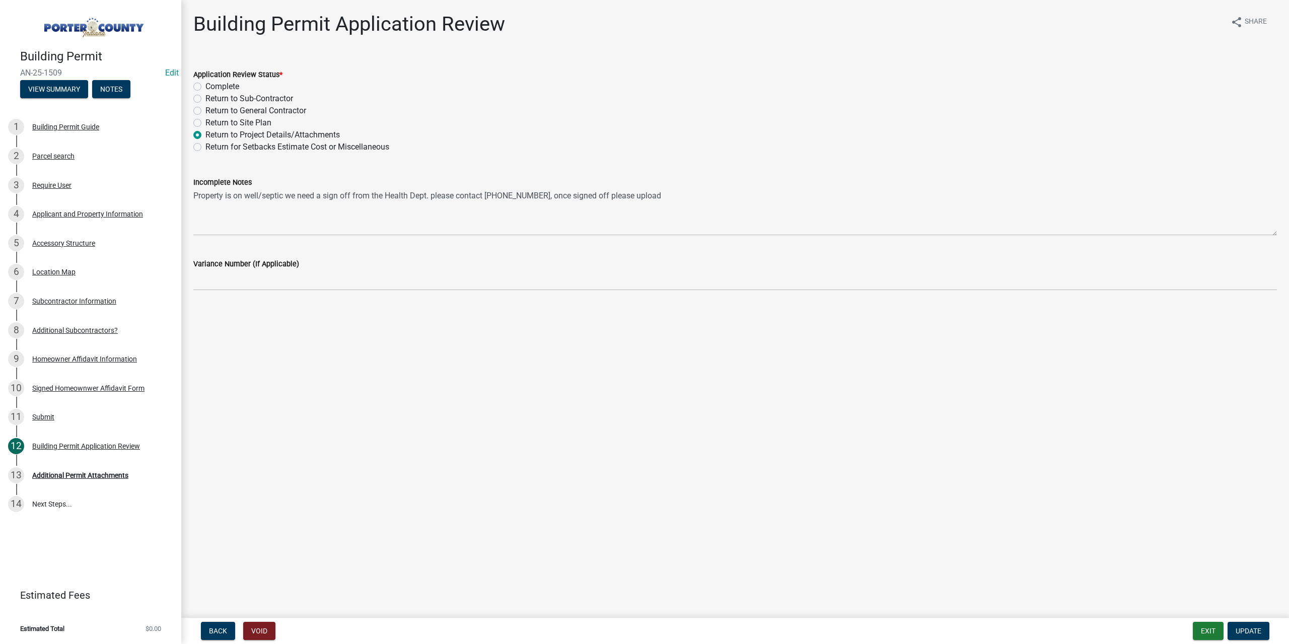
click at [205, 86] on label "Complete" at bounding box center [222, 87] width 34 height 12
click at [205, 86] on input "Complete" at bounding box center [208, 84] width 7 height 7
radio input "true"
click at [1244, 633] on span "Update" at bounding box center [1248, 631] width 26 height 8
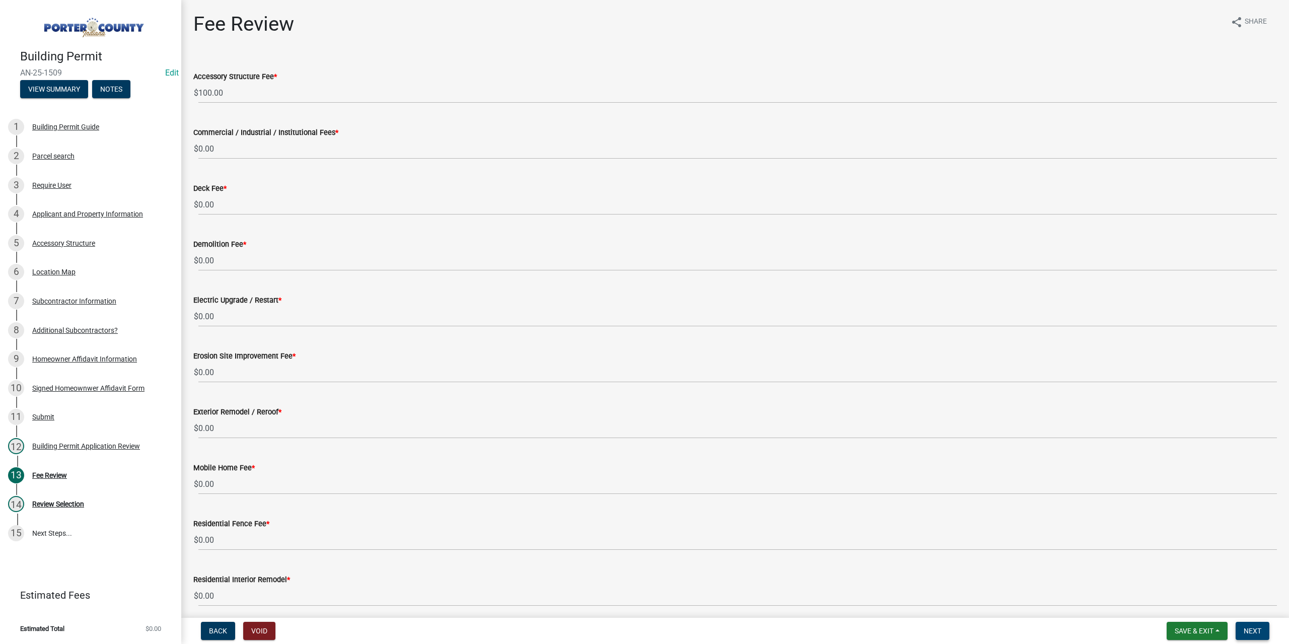
click at [1264, 629] on button "Next" at bounding box center [1252, 631] width 34 height 18
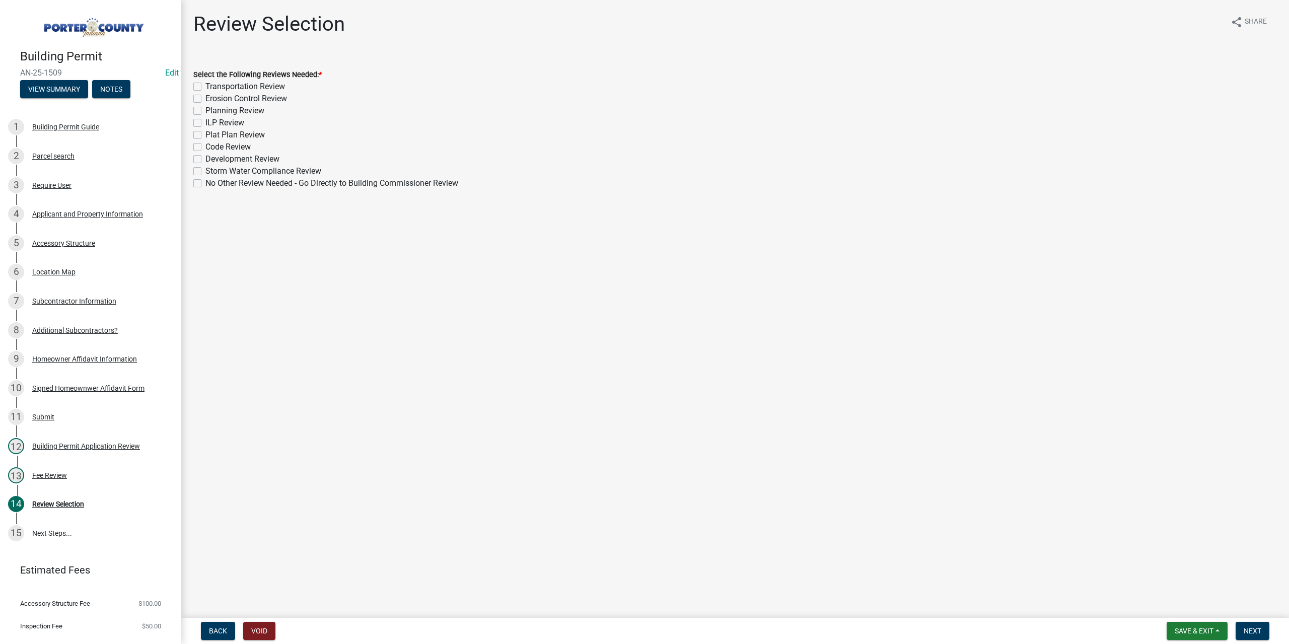
click at [205, 183] on label "No Other Review Needed - Go Directly to Building Commissioner Review" at bounding box center [331, 183] width 253 height 12
click at [205, 183] on input "No Other Review Needed - Go Directly to Building Commissioner Review" at bounding box center [208, 180] width 7 height 7
checkbox input "true"
checkbox input "false"
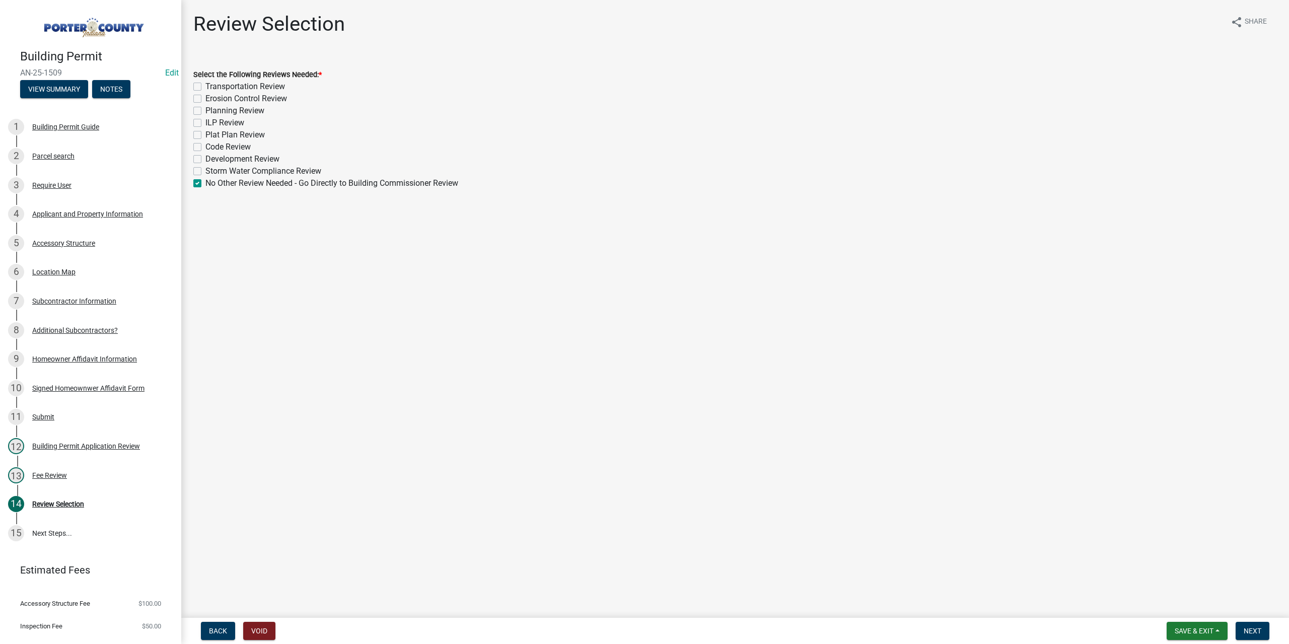
checkbox input "false"
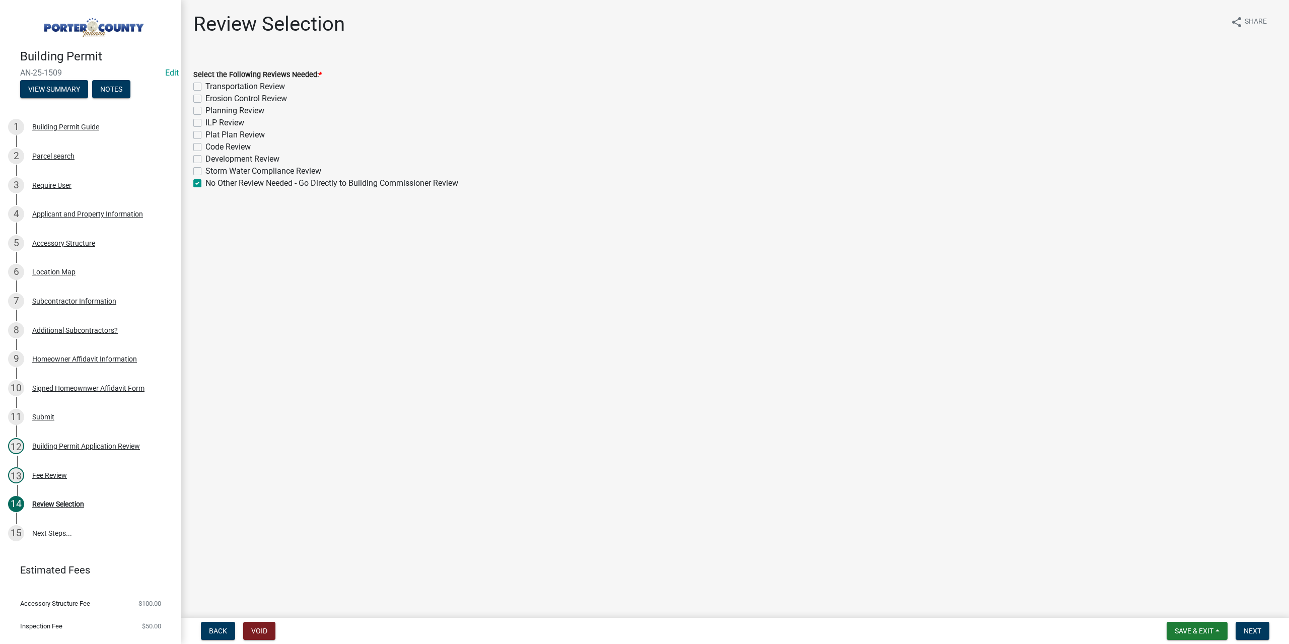
checkbox input "false"
checkbox input "true"
click at [205, 109] on label "Planning Review" at bounding box center [234, 111] width 59 height 12
click at [205, 109] on input "Planning Review" at bounding box center [208, 108] width 7 height 7
checkbox input "true"
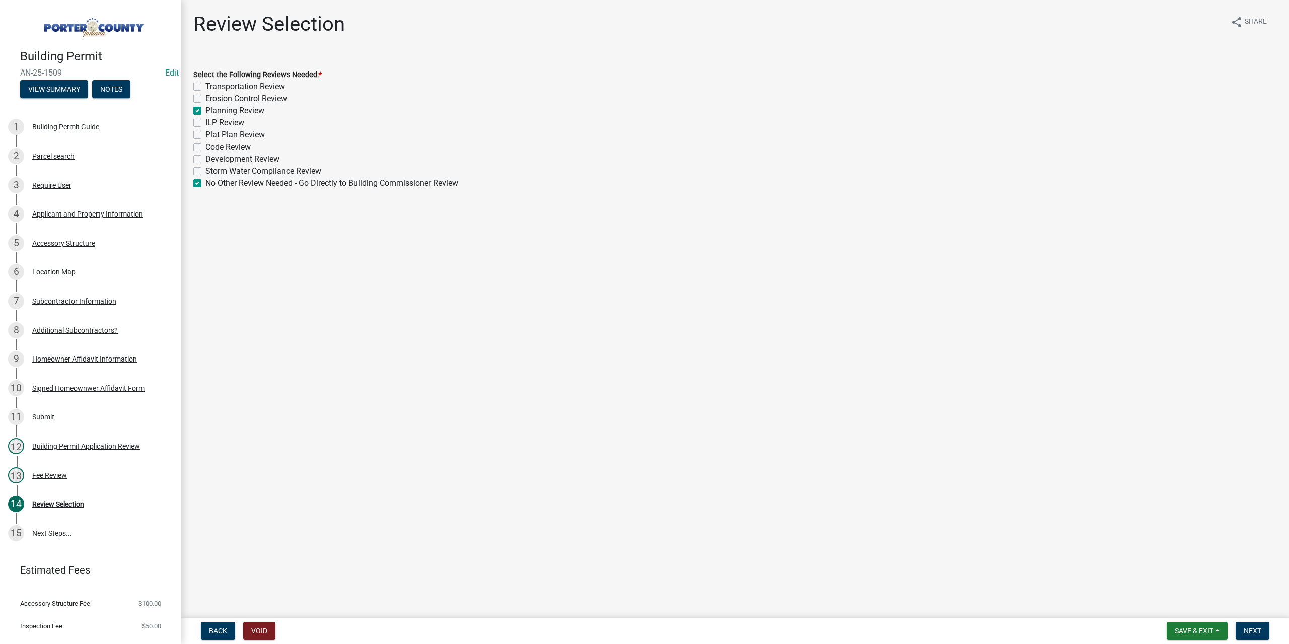
checkbox input "false"
checkbox input "true"
checkbox input "false"
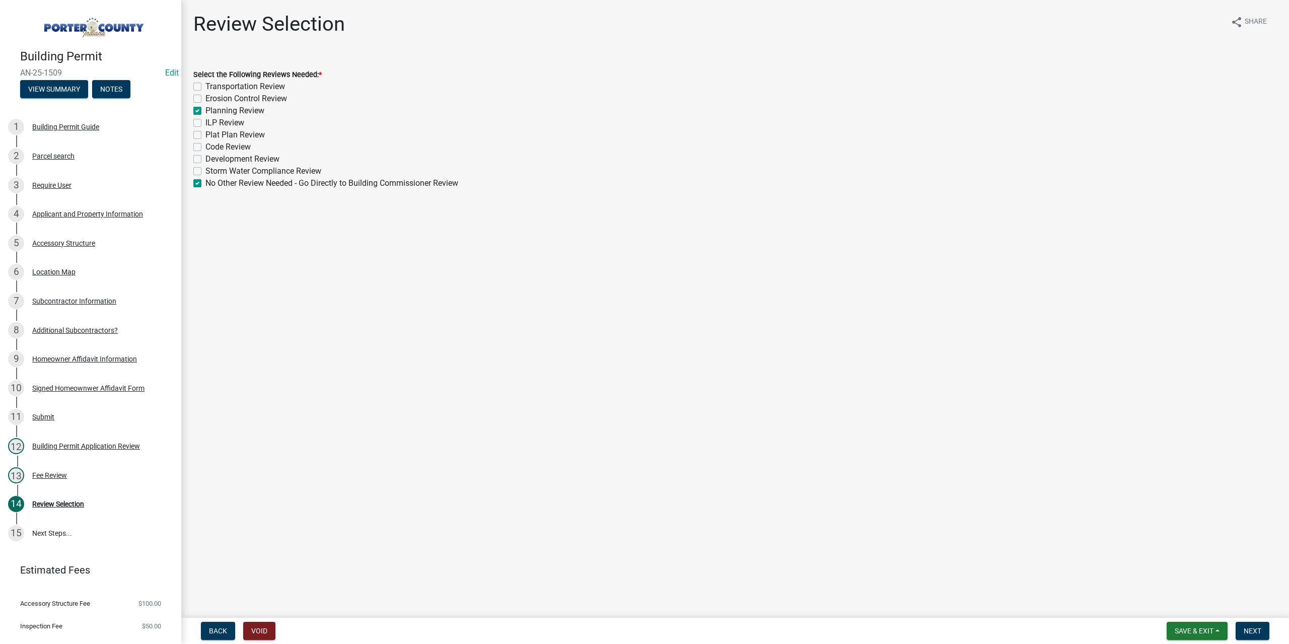
checkbox input "false"
click at [205, 185] on label "No Other Review Needed - Go Directly to Building Commissioner Review" at bounding box center [331, 183] width 253 height 12
click at [205, 184] on input "No Other Review Needed - Go Directly to Building Commissioner Review" at bounding box center [208, 180] width 7 height 7
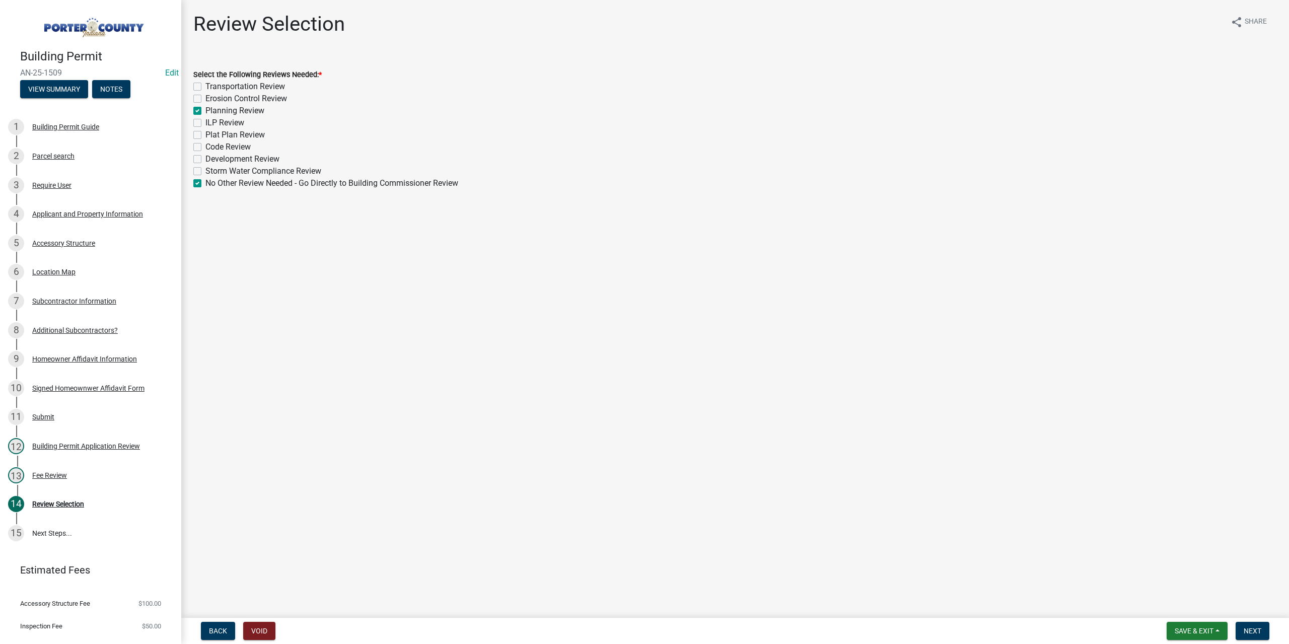
checkbox input "false"
checkbox input "true"
checkbox input "false"
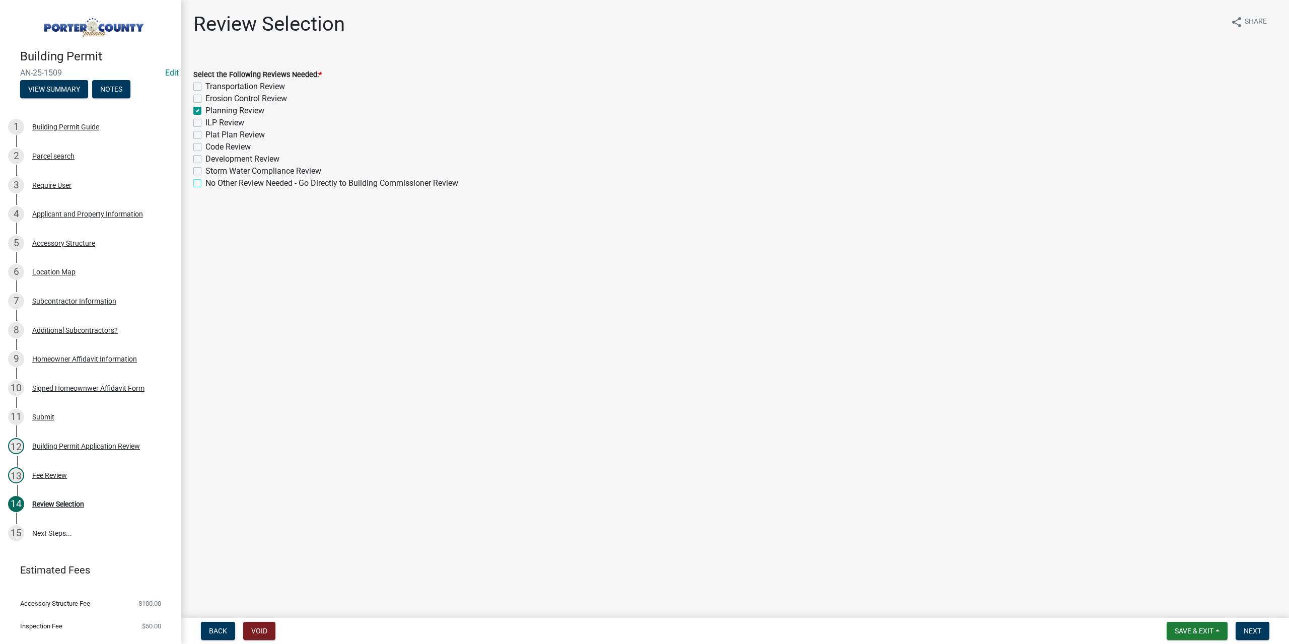
checkbox input "false"
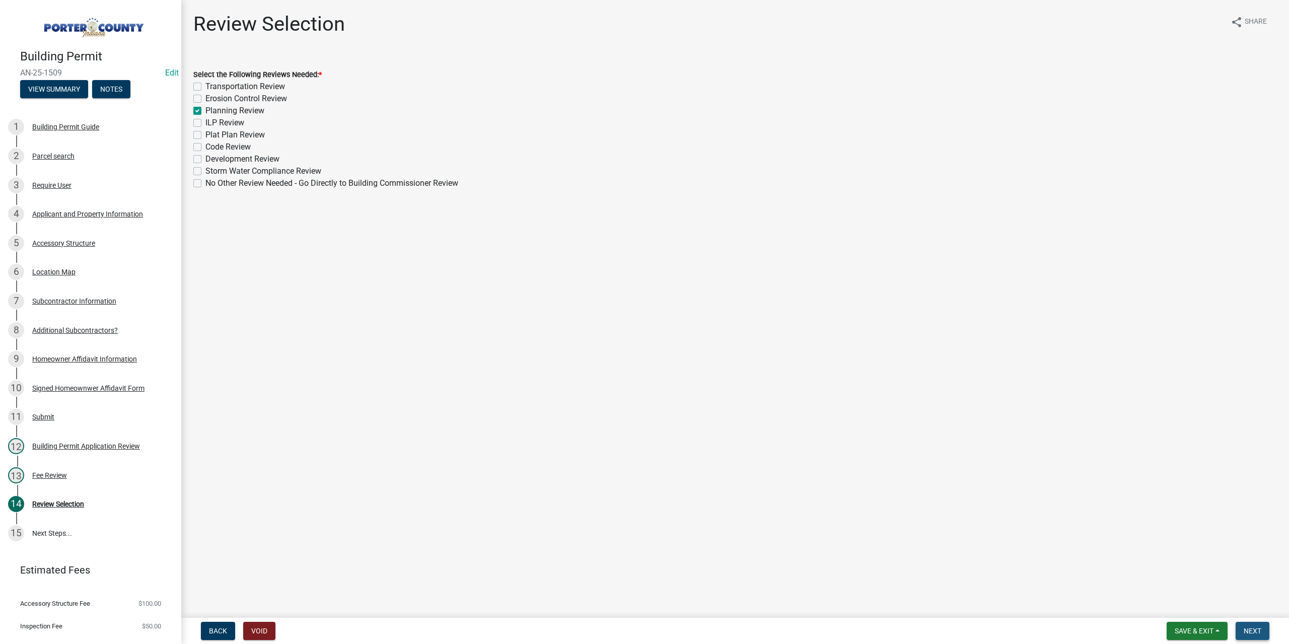
click at [1265, 630] on button "Next" at bounding box center [1252, 631] width 34 height 18
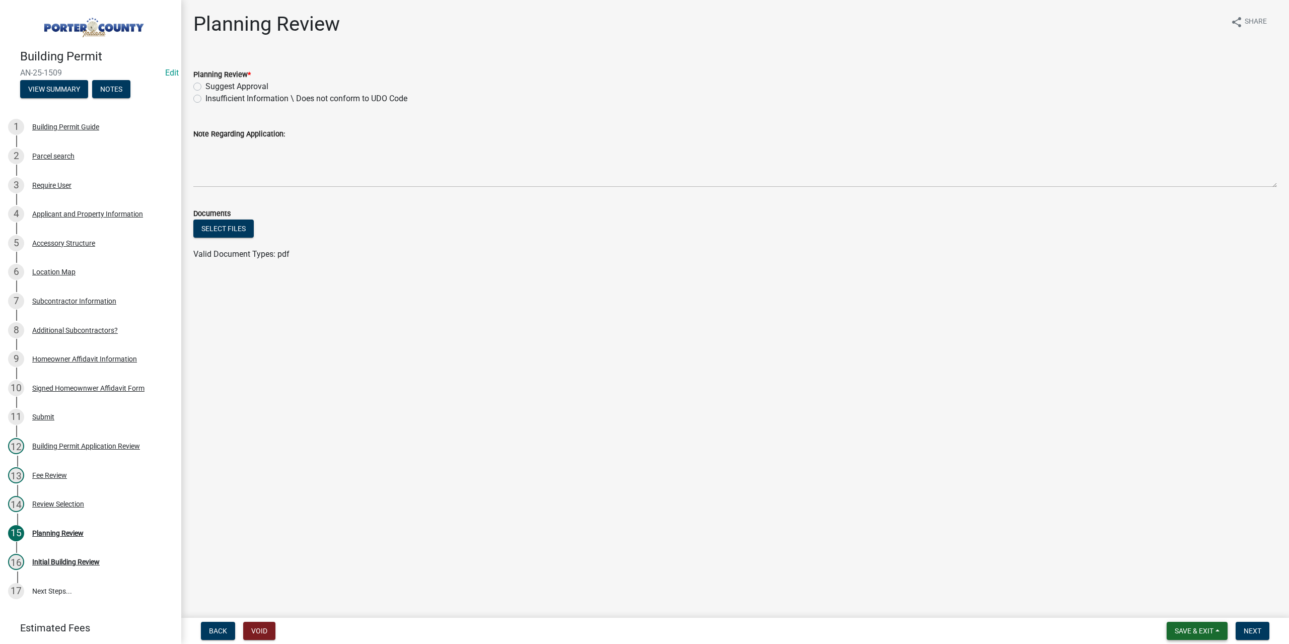
click at [1176, 628] on span "Save & Exit" at bounding box center [1193, 631] width 39 height 8
click at [1156, 600] on button "Save & Exit" at bounding box center [1187, 605] width 81 height 24
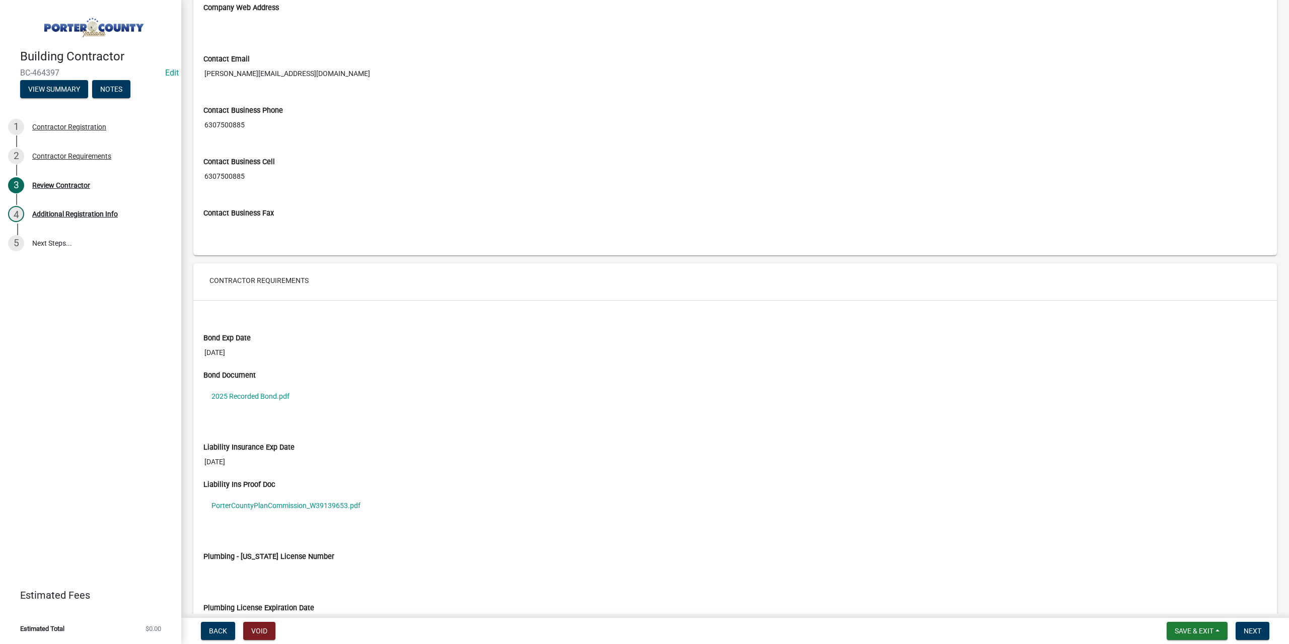
scroll to position [724, 0]
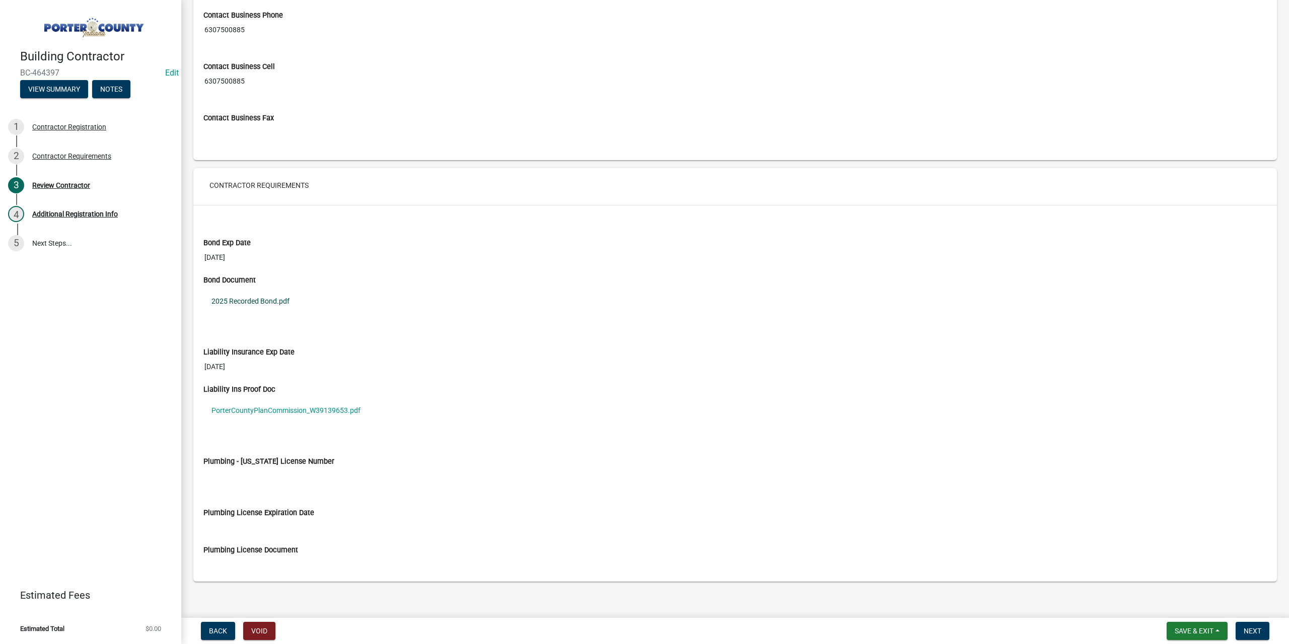
click at [269, 301] on link "2025 Recorded Bond.pdf" at bounding box center [734, 300] width 1063 height 23
click at [332, 405] on link "PorterCountyPlanCommission_W39139653.pdf" at bounding box center [734, 410] width 1063 height 23
click at [1245, 622] on button "Next" at bounding box center [1252, 631] width 34 height 18
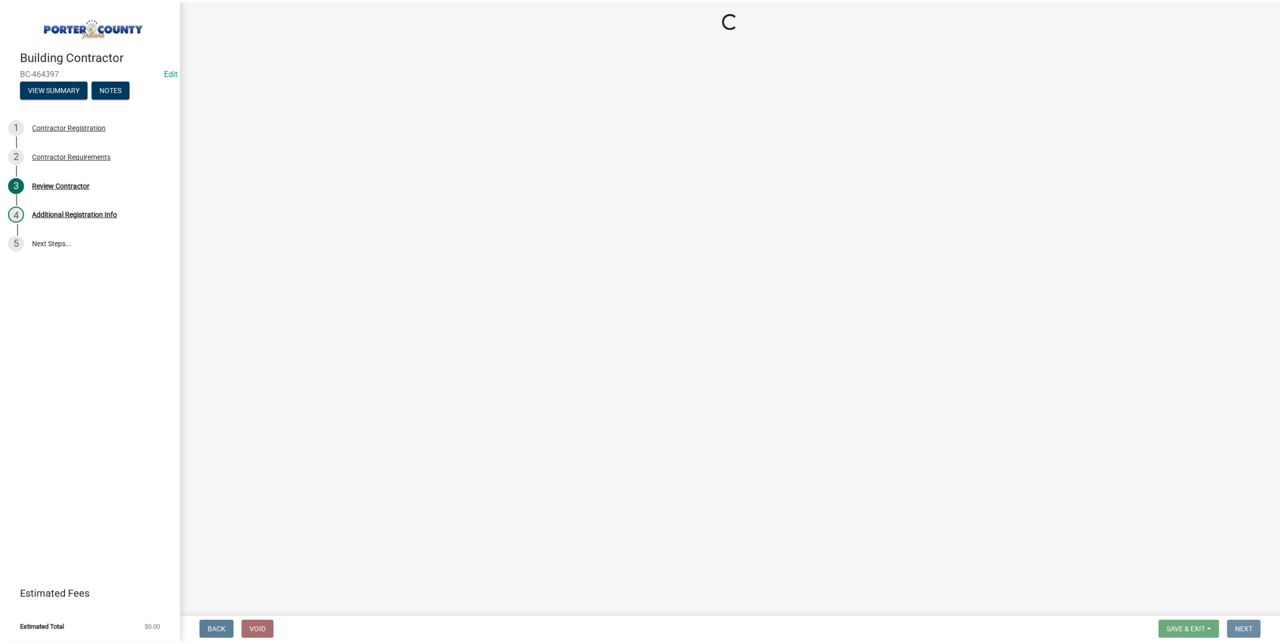
scroll to position [0, 0]
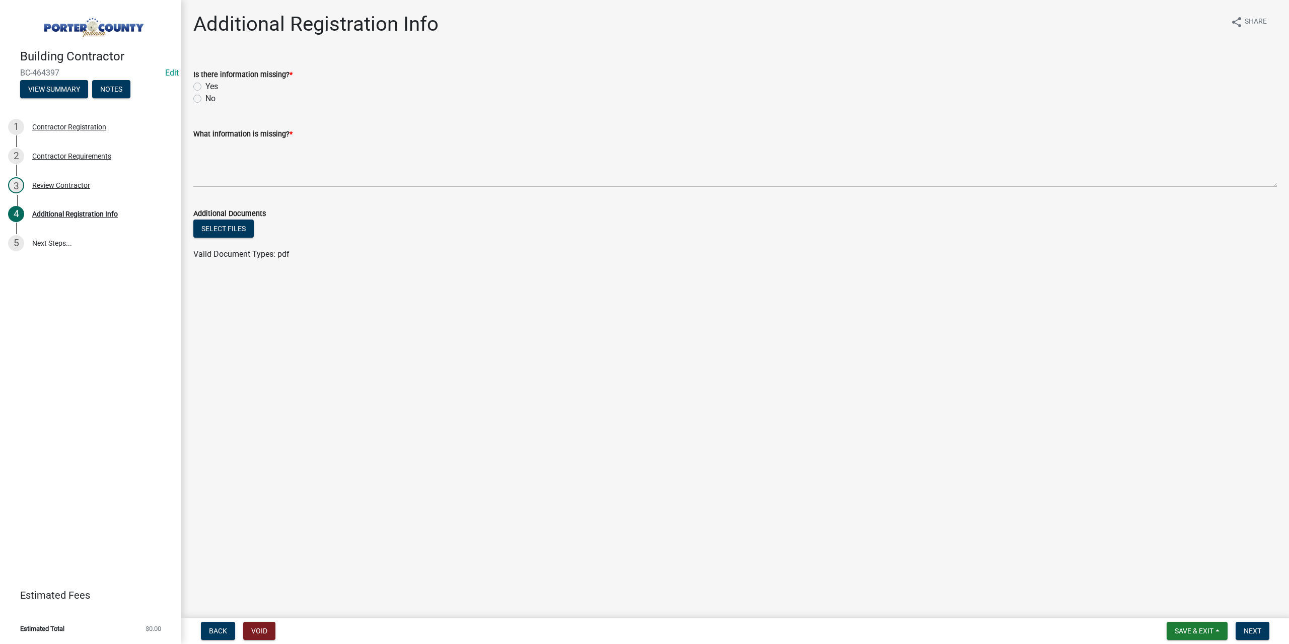
click at [205, 97] on label "No" at bounding box center [210, 99] width 10 height 12
click at [205, 97] on input "No" at bounding box center [208, 96] width 7 height 7
radio input "true"
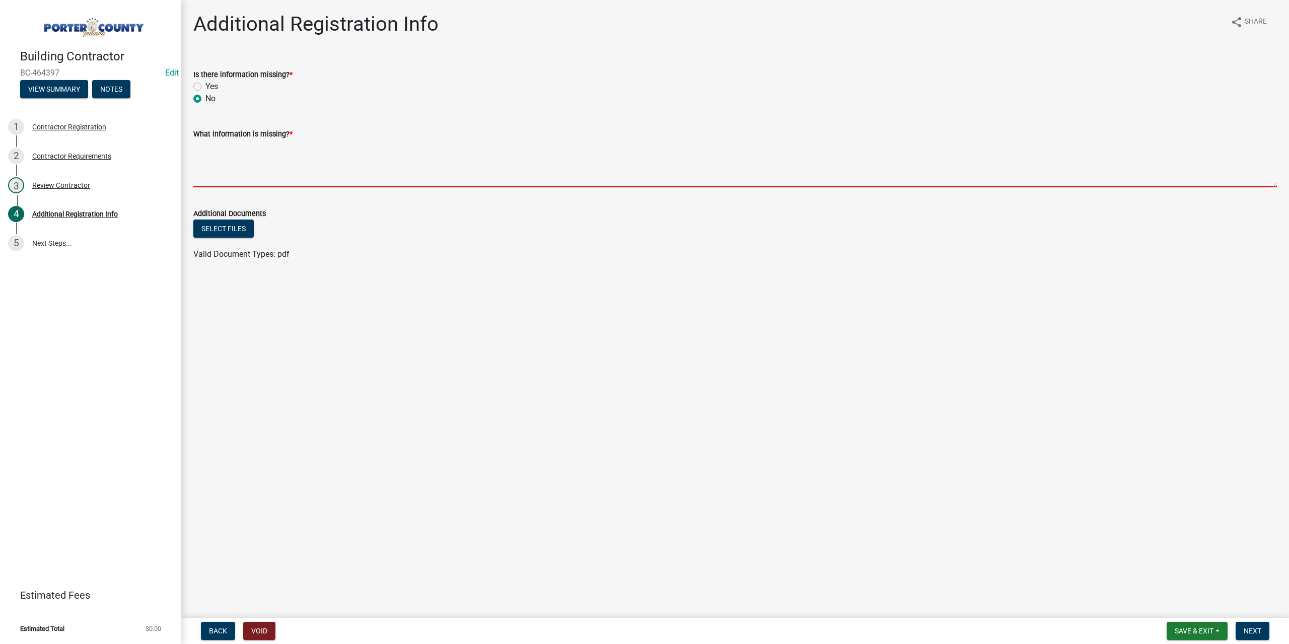
click at [201, 169] on textarea "What information is missing? *" at bounding box center [734, 163] width 1083 height 47
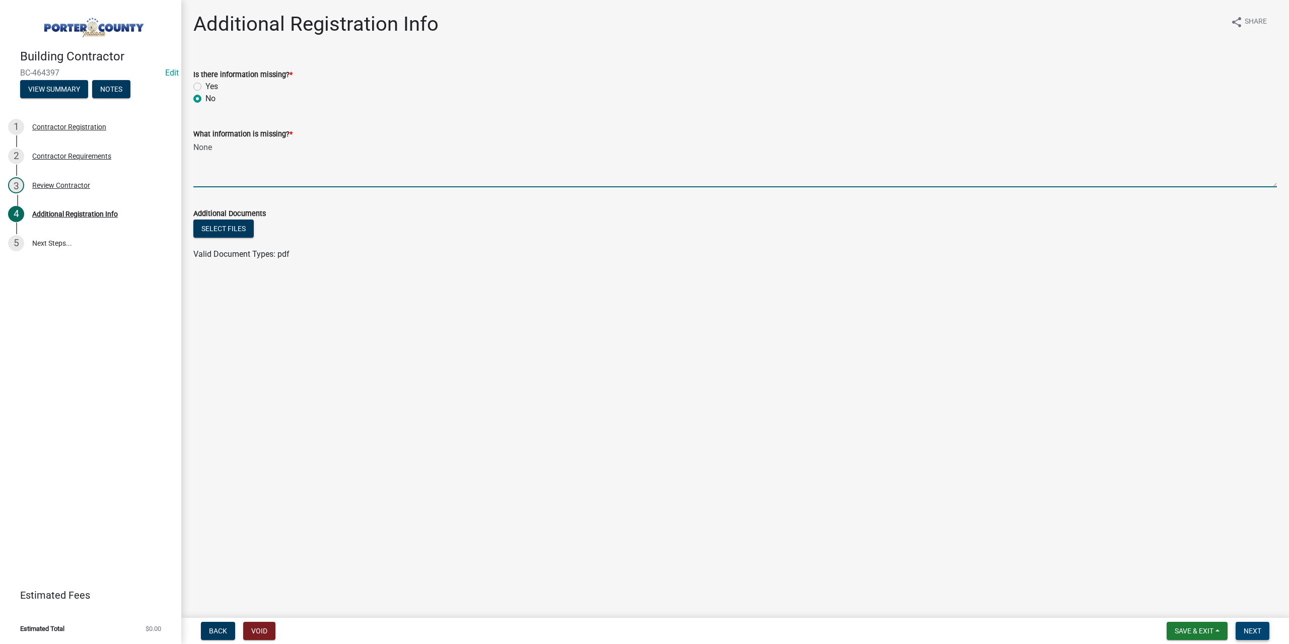
type textarea "None"
click at [1254, 629] on span "Next" at bounding box center [1252, 631] width 18 height 8
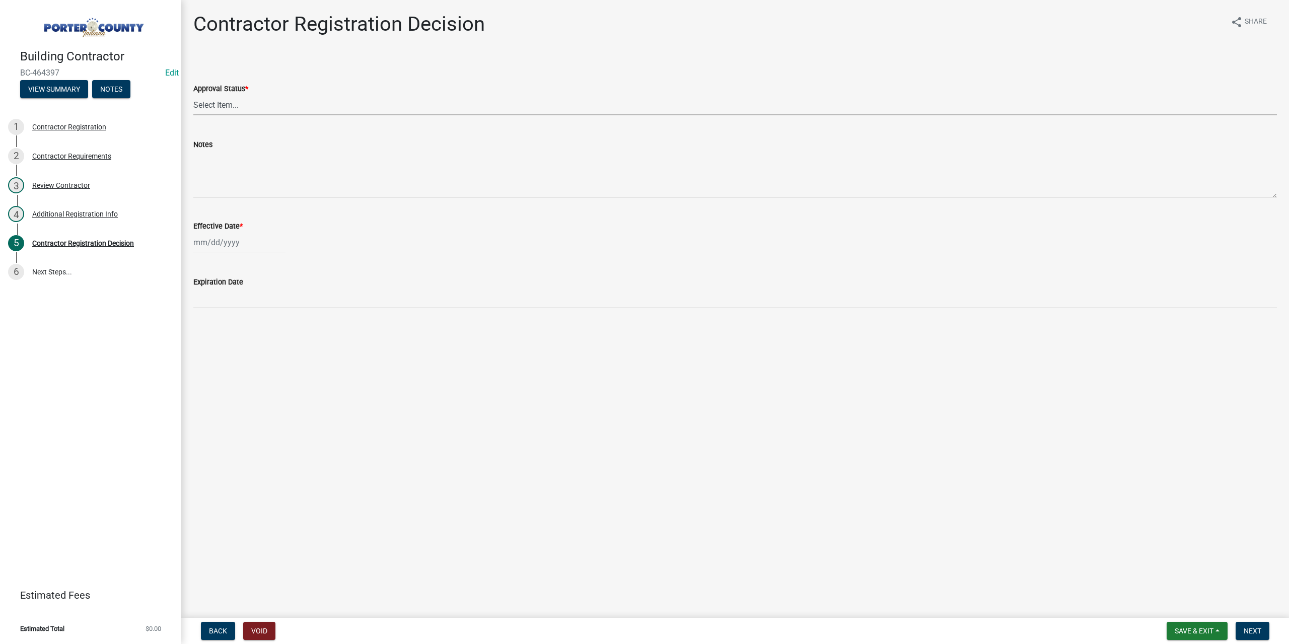
click at [257, 97] on select "Select Item... Approved Denied" at bounding box center [734, 105] width 1083 height 21
click at [193, 95] on select "Select Item... Approved Denied" at bounding box center [734, 105] width 1083 height 21
select select "4b86b809-39dd-4c68-9f3d-fdb3e7050482"
click at [240, 240] on div at bounding box center [239, 242] width 92 height 21
select select "8"
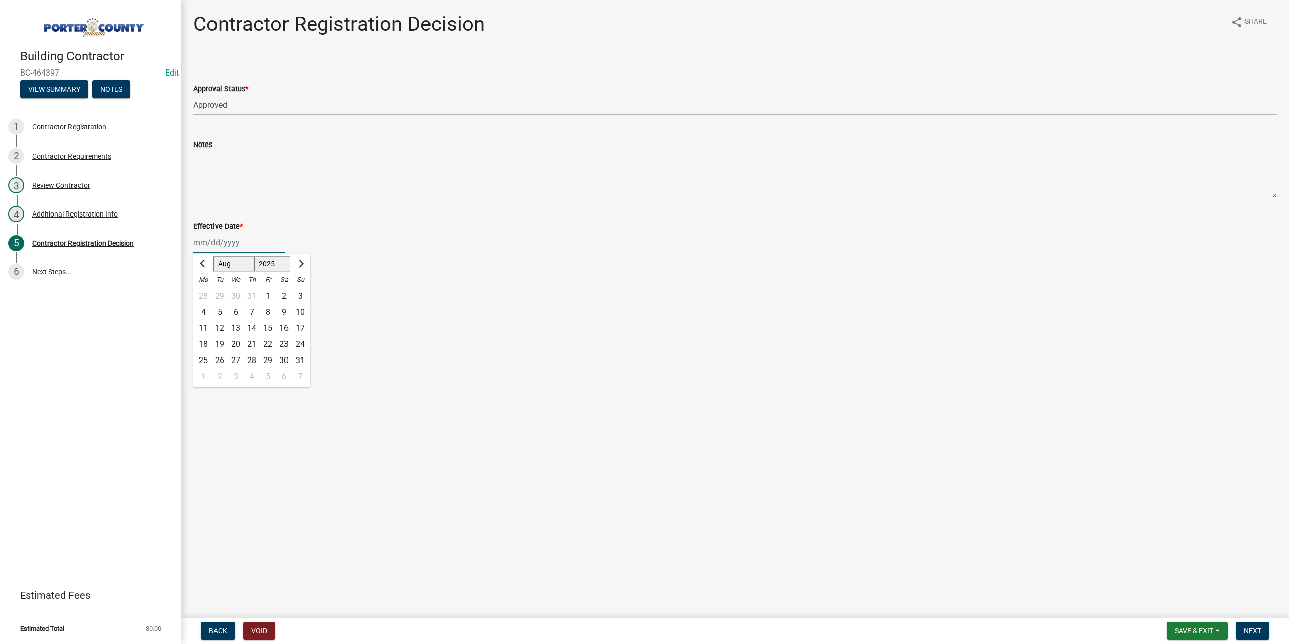
click at [258, 266] on select "1525 1526 1527 1528 1529 1530 1531 1532 1533 1534 1535 1536 1537 1538 1539 1540…" at bounding box center [272, 264] width 36 height 15
select select "2026"
click at [254, 257] on select "1525 1526 1527 1528 1529 1530 1531 1532 1533 1534 1535 1536 1537 1538 1539 1540…" at bounding box center [272, 264] width 36 height 15
click at [284, 328] on div "15" at bounding box center [284, 328] width 16 height 16
type input "08/15/2026"
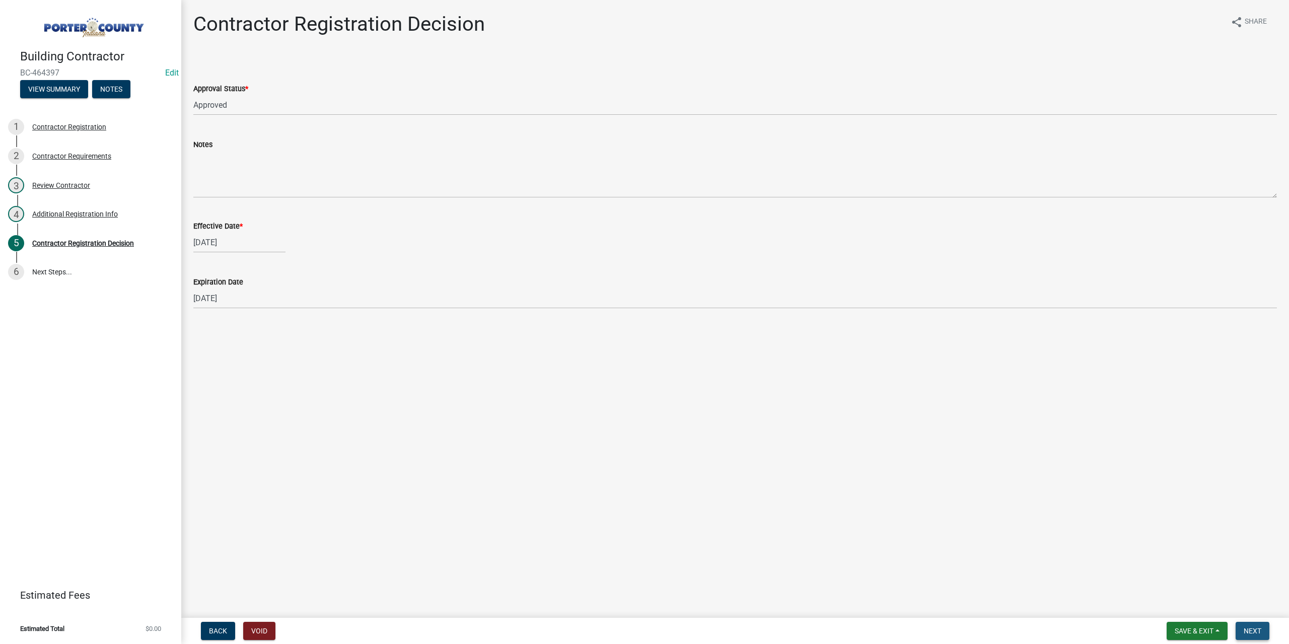
click at [1254, 634] on span "Next" at bounding box center [1252, 631] width 18 height 8
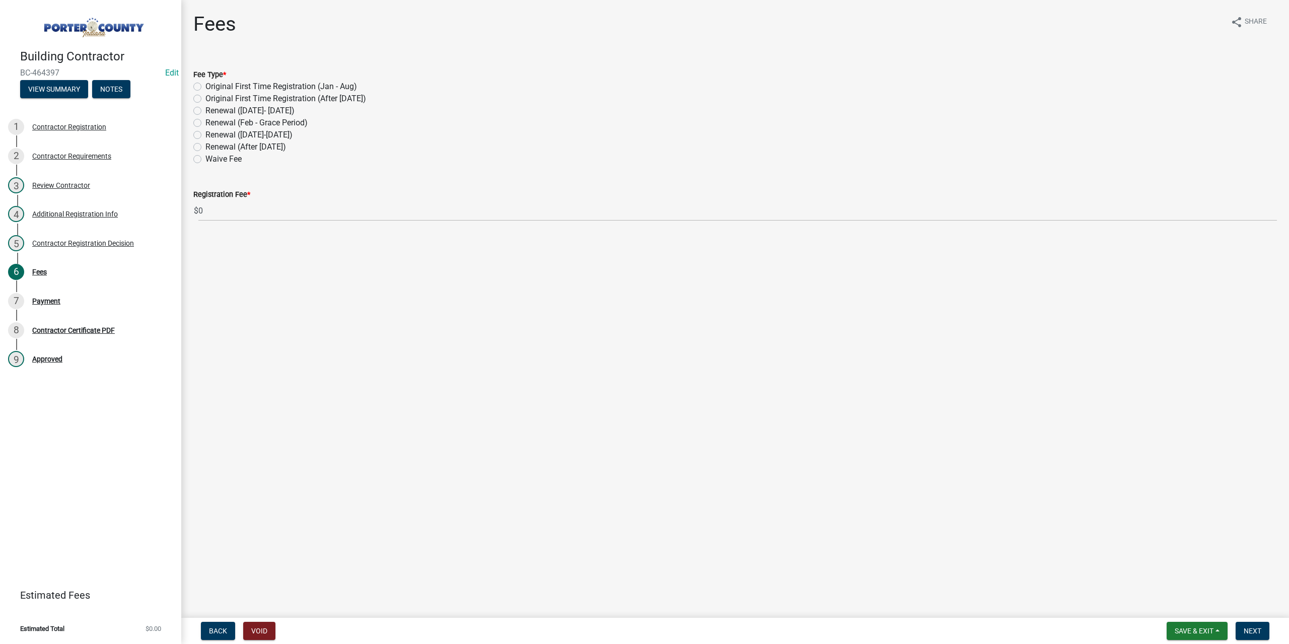
click at [201, 134] on div "Renewal (March 1-Aug 30)" at bounding box center [734, 135] width 1083 height 12
click at [193, 134] on div "Fee Type * Original First Time Registration (Jan - Aug) Original First Time Reg…" at bounding box center [735, 110] width 1098 height 109
click at [205, 136] on label "Renewal (March 1-Aug 30)" at bounding box center [248, 135] width 87 height 12
click at [205, 135] on input "Renewal (March 1-Aug 30)" at bounding box center [208, 132] width 7 height 7
radio input "true"
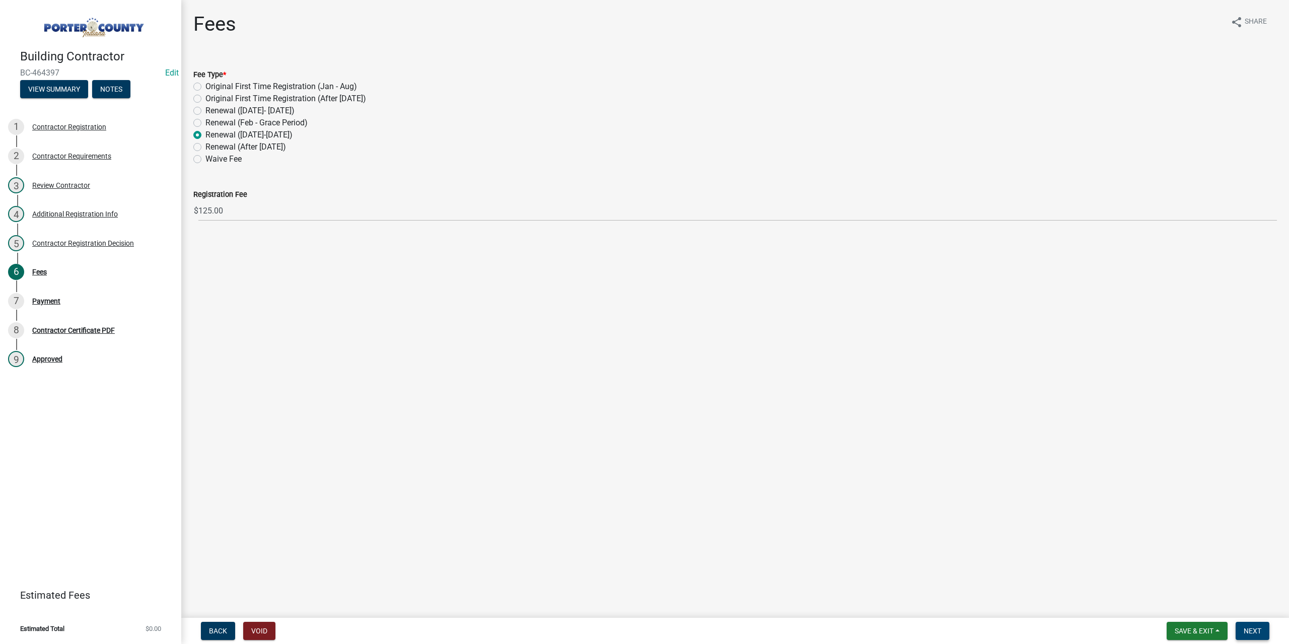
click at [1264, 634] on button "Next" at bounding box center [1252, 631] width 34 height 18
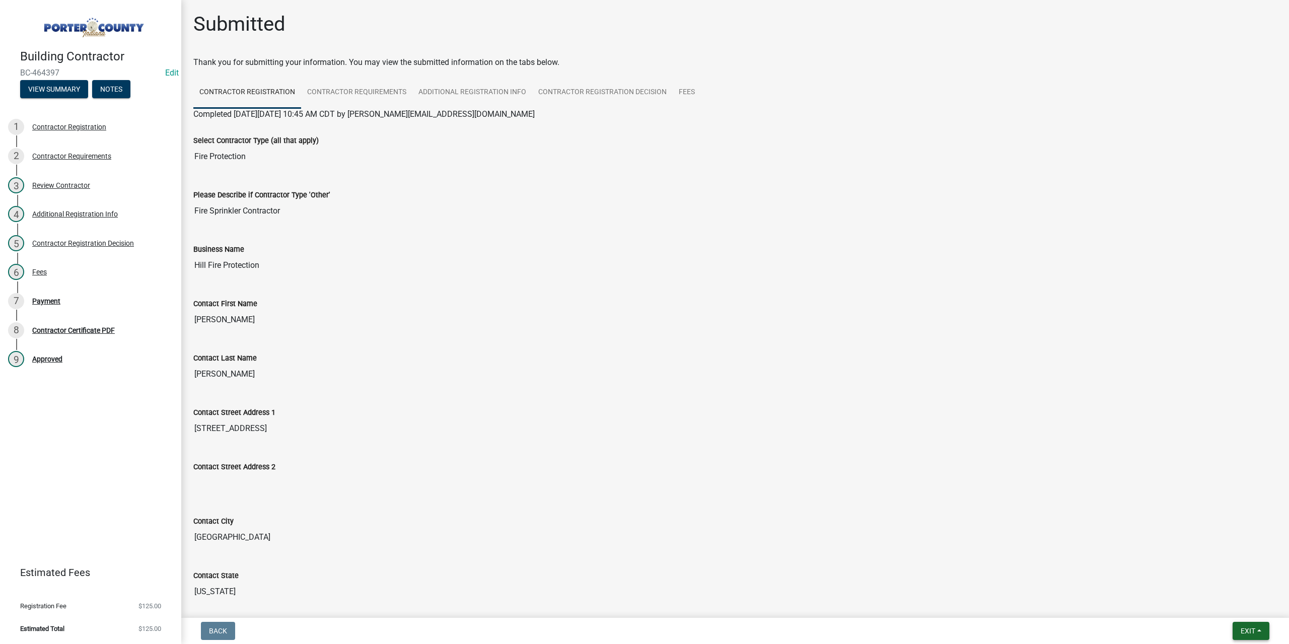
click at [1243, 634] on span "Exit" at bounding box center [1247, 631] width 15 height 8
click at [1243, 615] on button "Save & Exit" at bounding box center [1229, 605] width 81 height 24
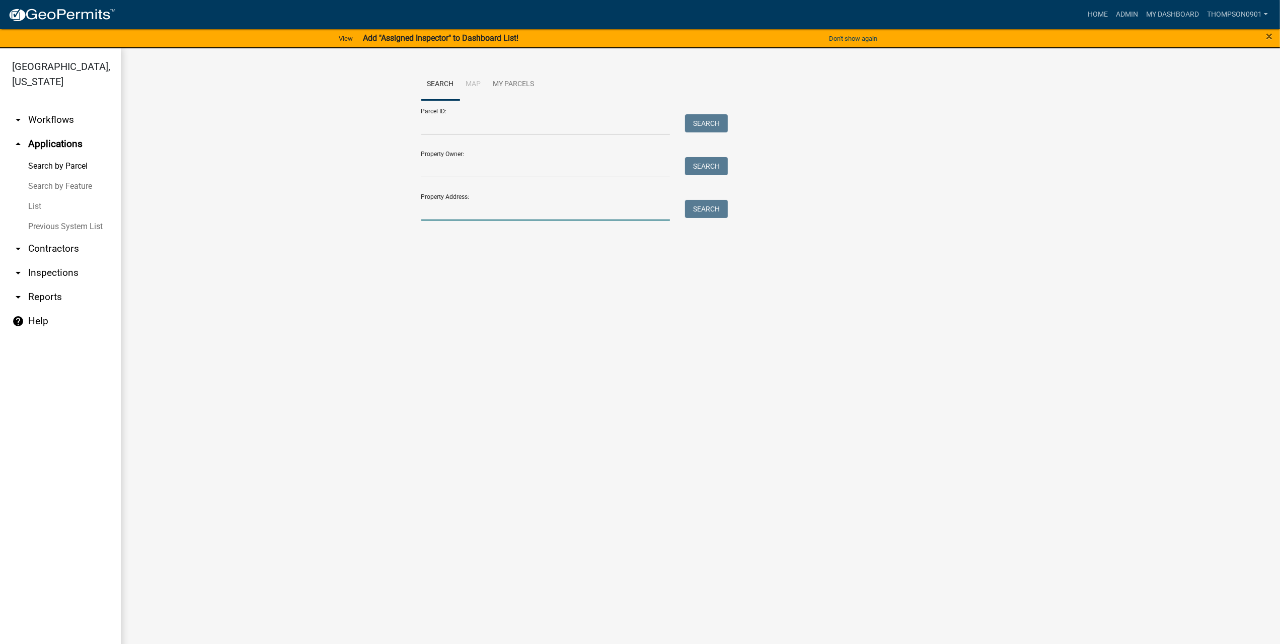
click at [480, 210] on input "Property Address:" at bounding box center [545, 210] width 249 height 21
type input "1303 v"
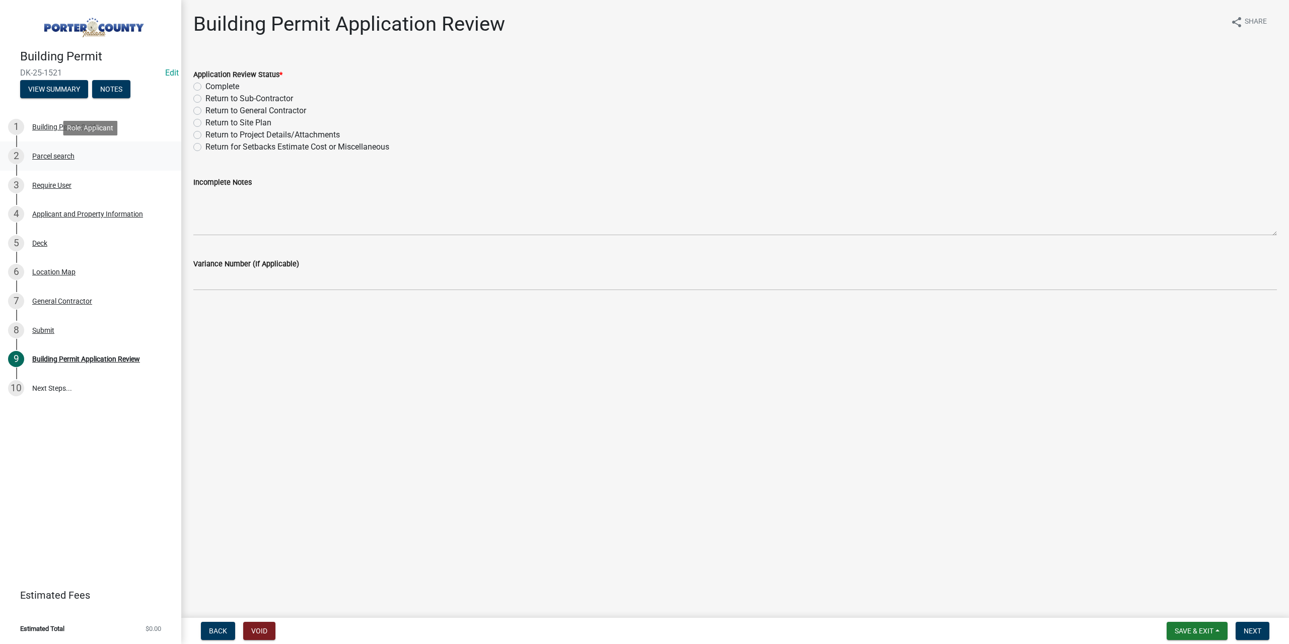
click at [36, 155] on div "Parcel search" at bounding box center [53, 156] width 42 height 7
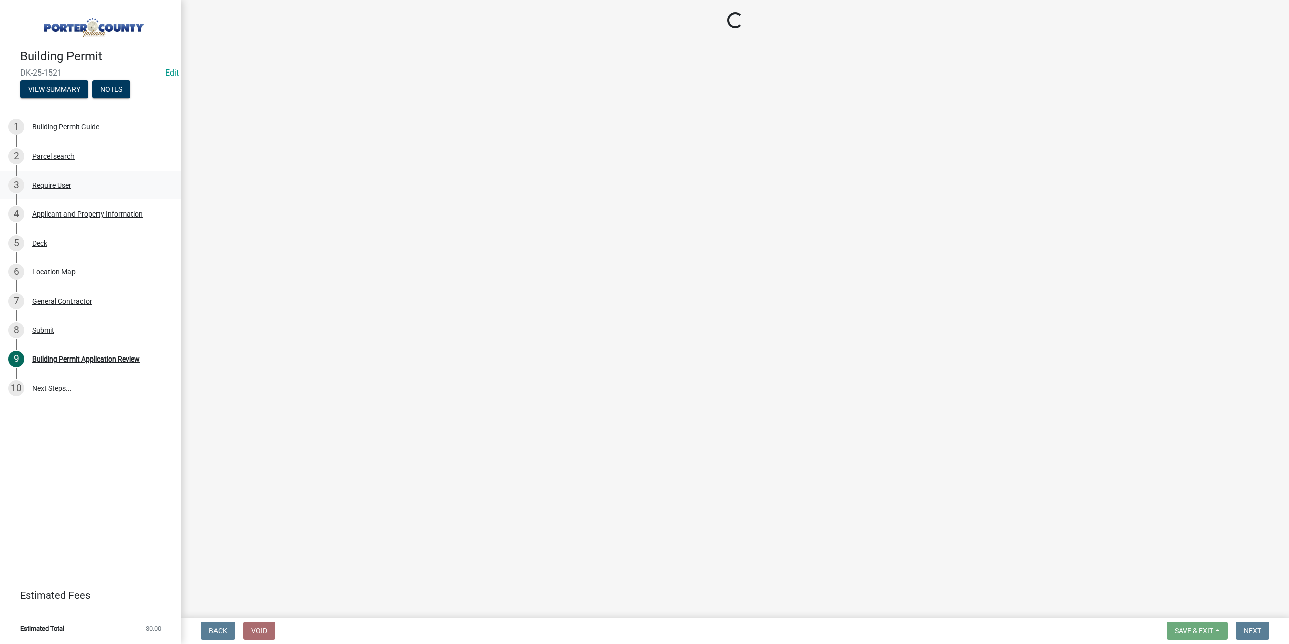
click at [59, 182] on div "Require User" at bounding box center [51, 185] width 39 height 7
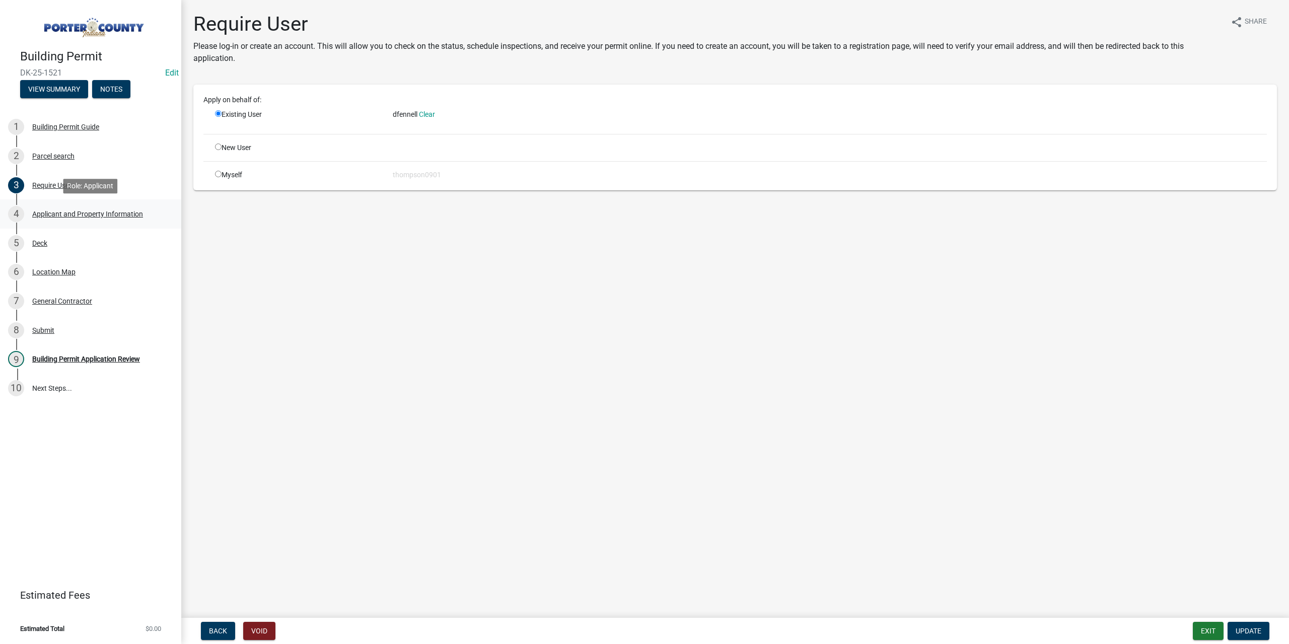
click at [61, 211] on div "Applicant and Property Information" at bounding box center [87, 213] width 111 height 7
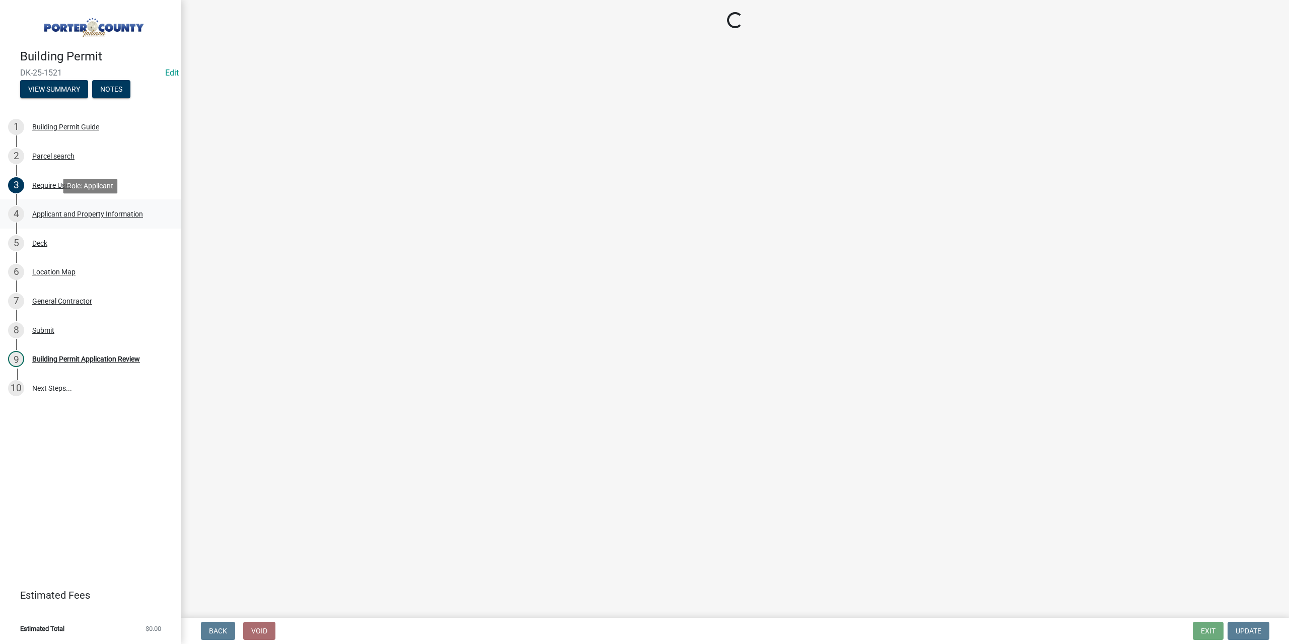
select select "6f5aa9ae-62ac-41bd-979a-9c71eae504cc"
select select "c796f995-08fe-487b-a20e-70ab553361d3"
select select "e2d1b1d7-ccc9-456b-9e96-e16306515997"
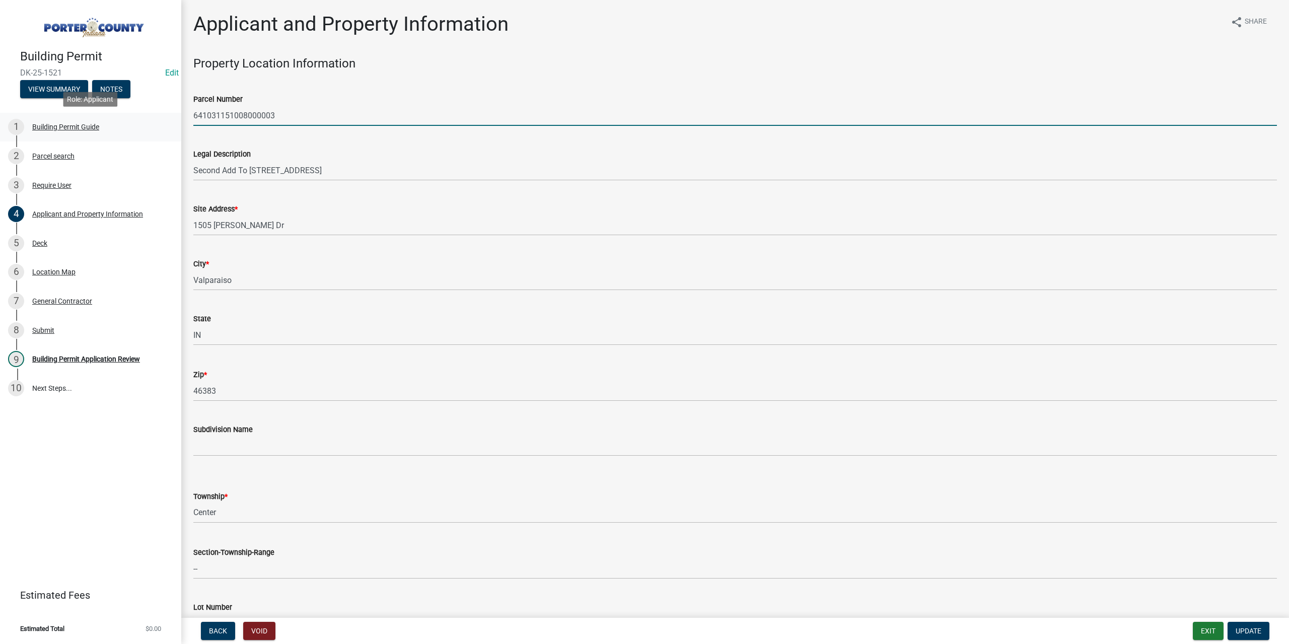
drag, startPoint x: 295, startPoint y: 115, endPoint x: 20, endPoint y: 132, distance: 274.9
click at [20, 132] on div "Building Permit DK-25-1521 Edit View Summary Notes 1 Building Permit Guide 2 Pa…" at bounding box center [644, 322] width 1289 height 644
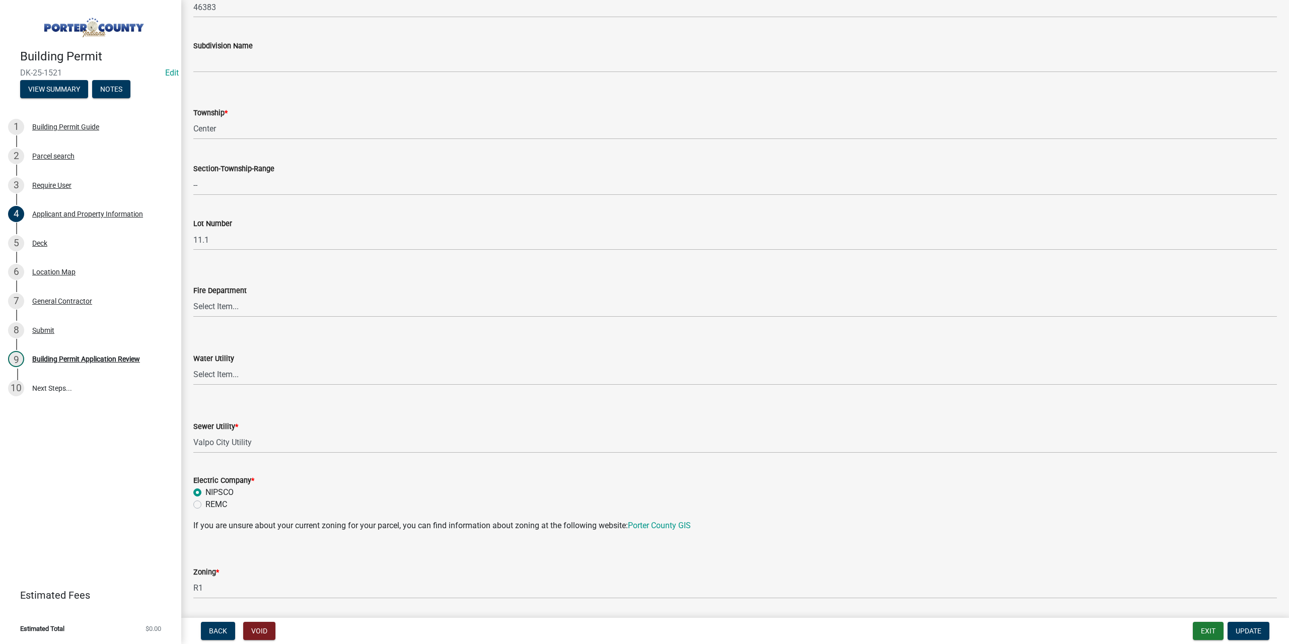
scroll to position [383, 0]
click at [282, 444] on select "Select Item... Aqua Indiana Inc Damon Run Falling Waters Lake Eliza - LEACD Nat…" at bounding box center [734, 443] width 1083 height 21
click at [193, 433] on select "Select Item... Aqua Indiana Inc Damon Run Falling Waters Lake Eliza - LEACD Nat…" at bounding box center [734, 443] width 1083 height 21
select select "ea6751d4-6bf7-4a16-89ee-f7801ab82aa1"
click at [1244, 634] on span "Update" at bounding box center [1248, 631] width 26 height 8
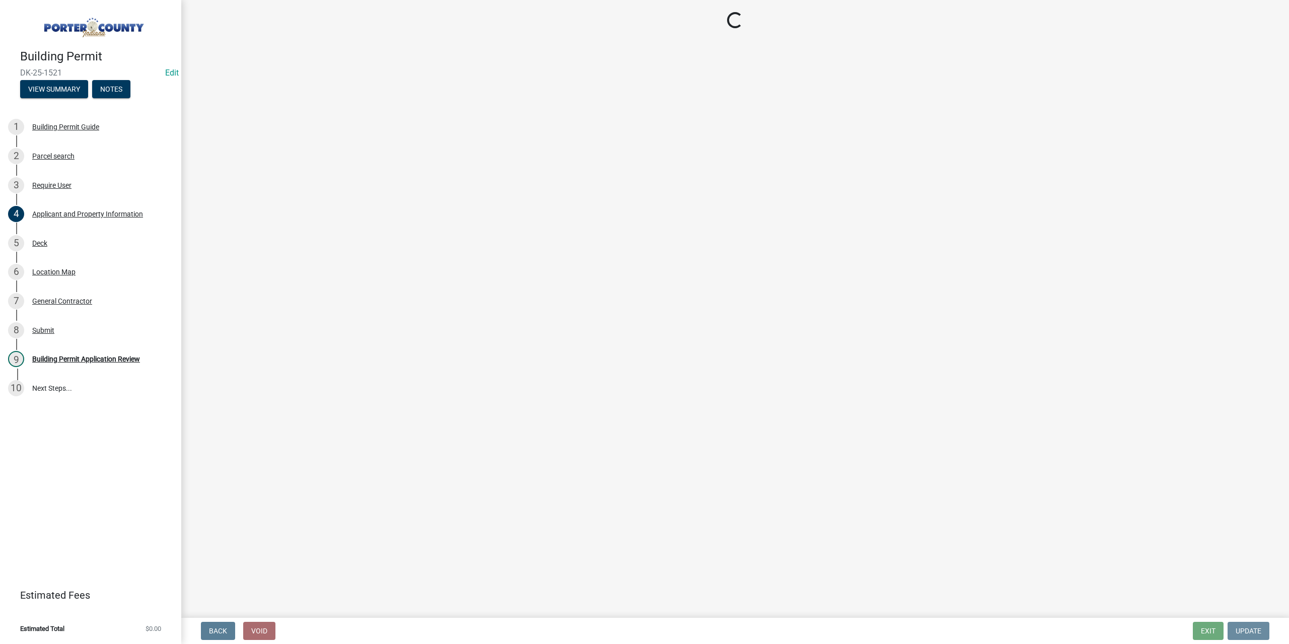
scroll to position [0, 0]
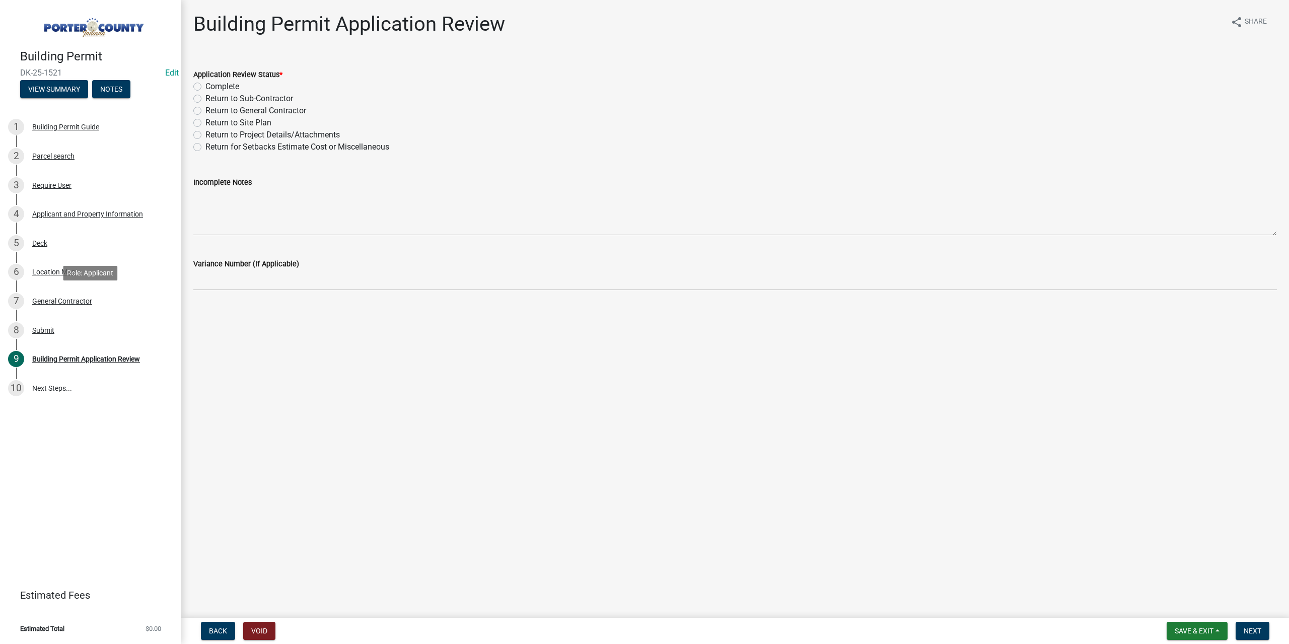
click at [67, 302] on div "General Contractor" at bounding box center [62, 301] width 60 height 7
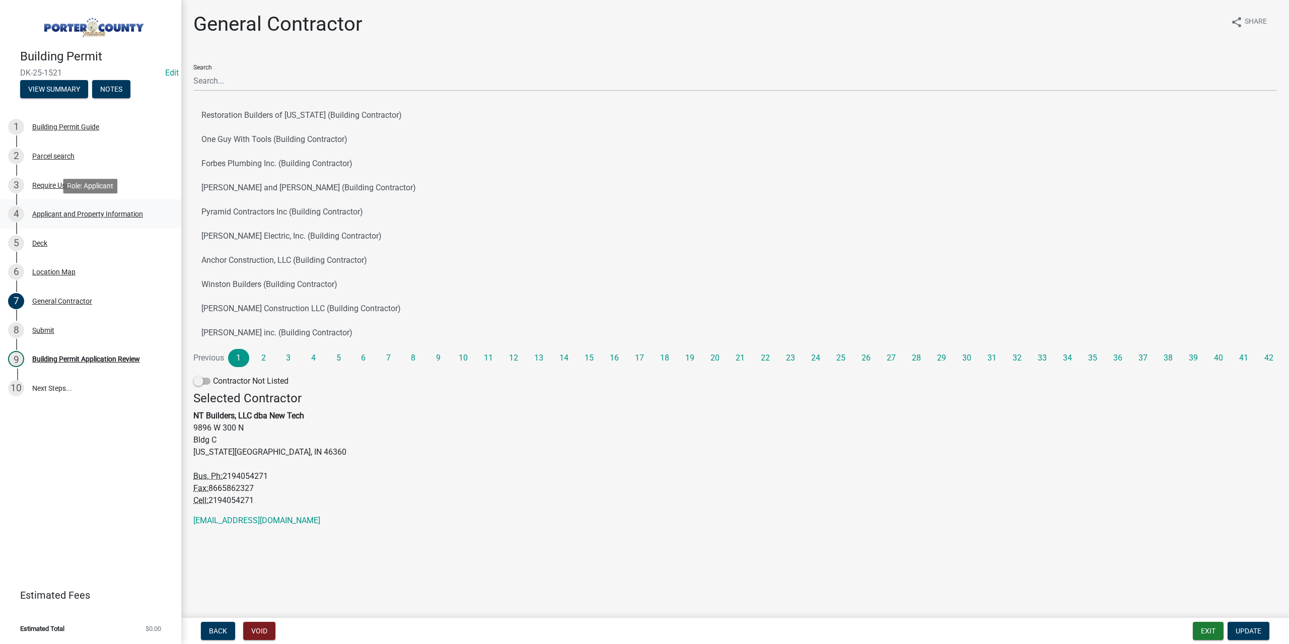
click at [78, 212] on div "Applicant and Property Information" at bounding box center [87, 213] width 111 height 7
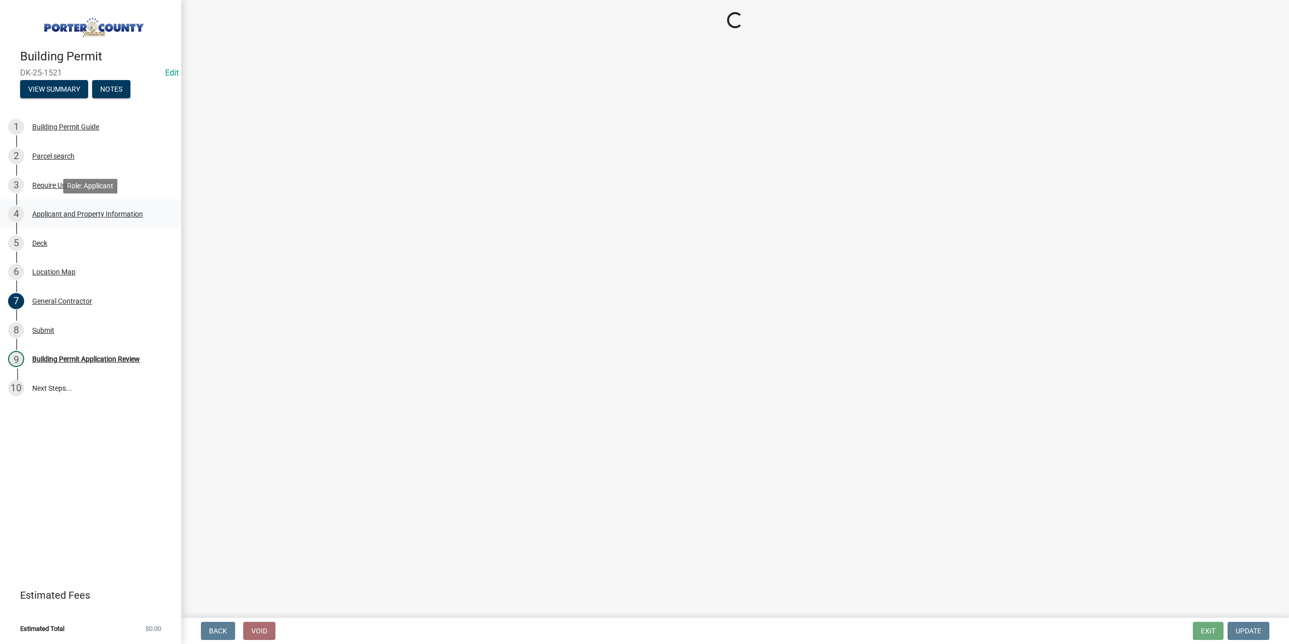
select select "6f5aa9ae-62ac-41bd-979a-9c71eae504cc"
select select "ea6751d4-6bf7-4a16-89ee-f7801ab82aa1"
select select "e2d1b1d7-ccc9-456b-9e96-e16306515997"
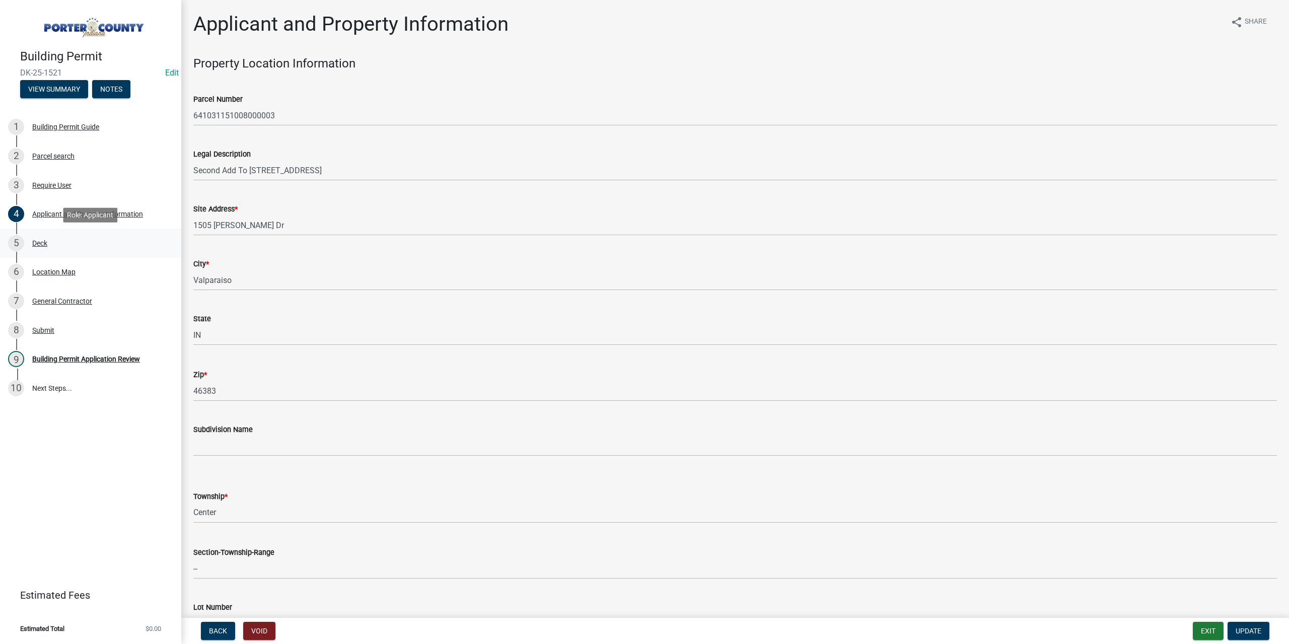
click at [43, 241] on div "Deck" at bounding box center [39, 243] width 15 height 7
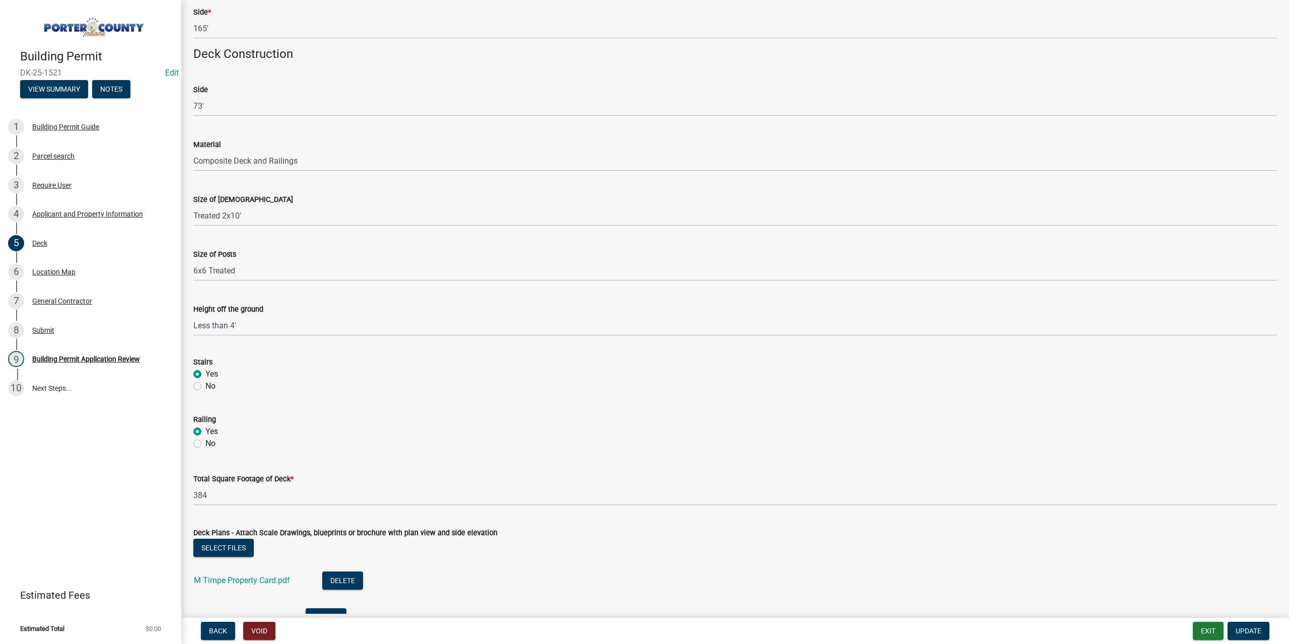
scroll to position [705, 0]
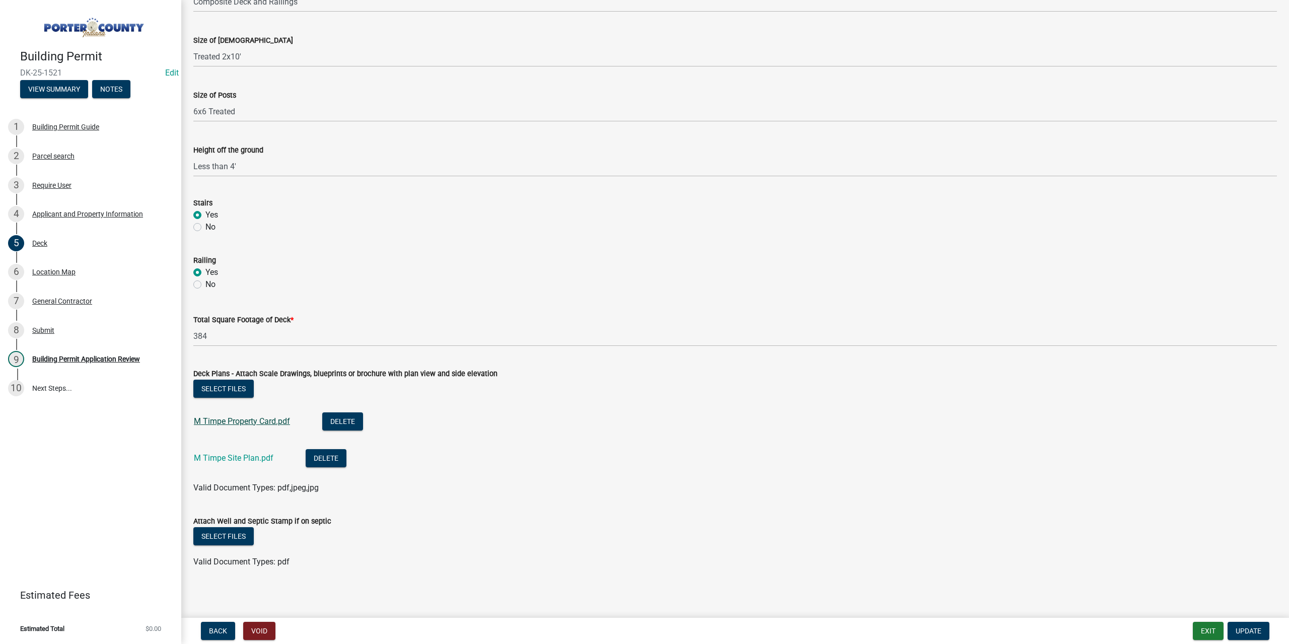
click at [256, 417] on link "M Timpe Property Card.pdf" at bounding box center [242, 421] width 96 height 10
click at [223, 455] on link "M Timpe Site Plan.pdf" at bounding box center [234, 458] width 80 height 10
click at [57, 272] on div "Location Map" at bounding box center [53, 271] width 43 height 7
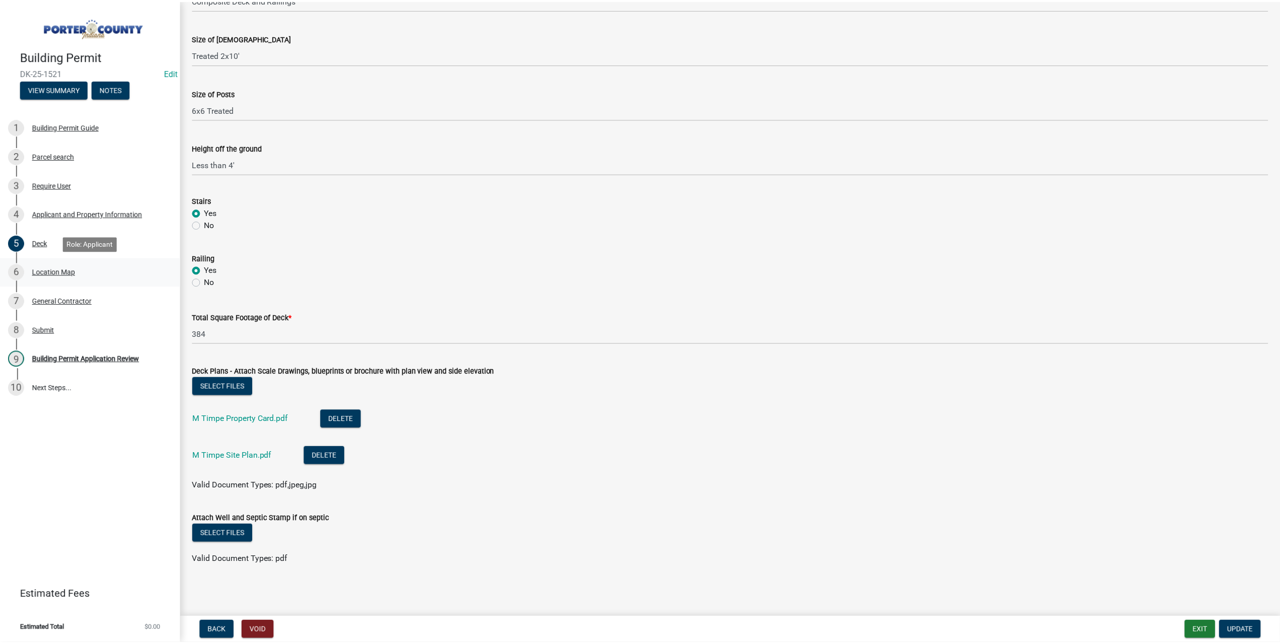
scroll to position [0, 0]
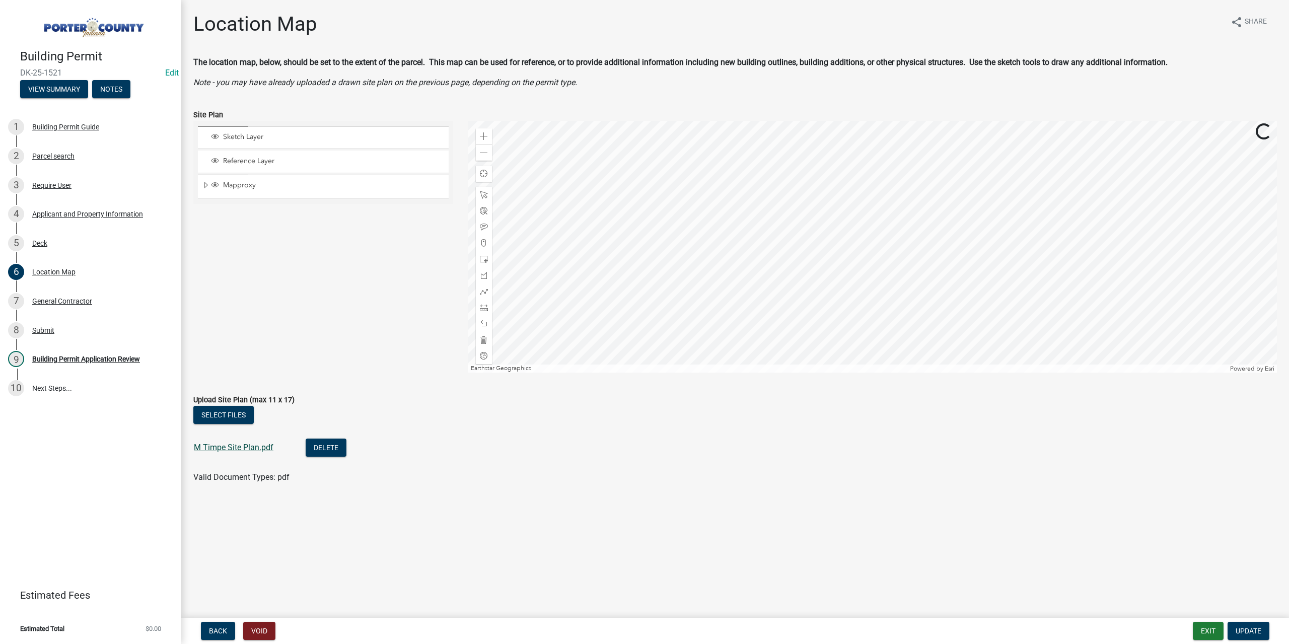
click at [242, 447] on link "M Timpe Site Plan.pdf" at bounding box center [234, 448] width 80 height 10
click at [113, 362] on div "Building Permit Application Review" at bounding box center [86, 358] width 108 height 7
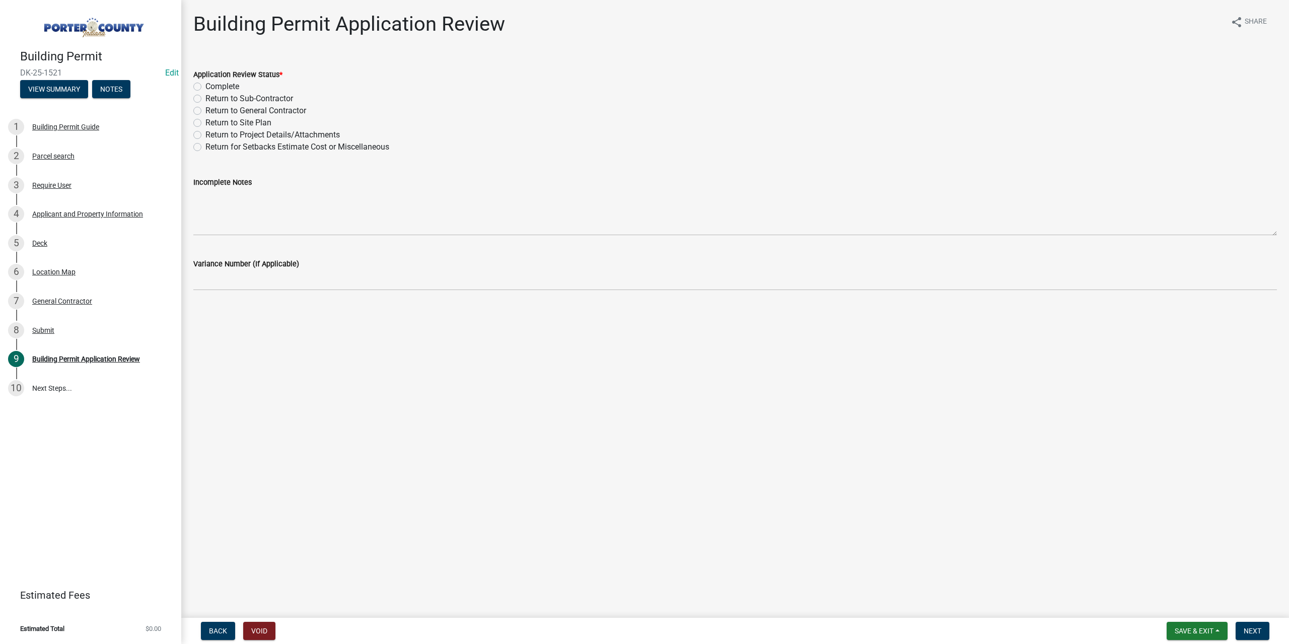
click at [205, 135] on label "Return to Project Details/Attachments" at bounding box center [272, 135] width 134 height 12
click at [205, 135] on input "Return to Project Details/Attachments" at bounding box center [208, 132] width 7 height 7
radio input "true"
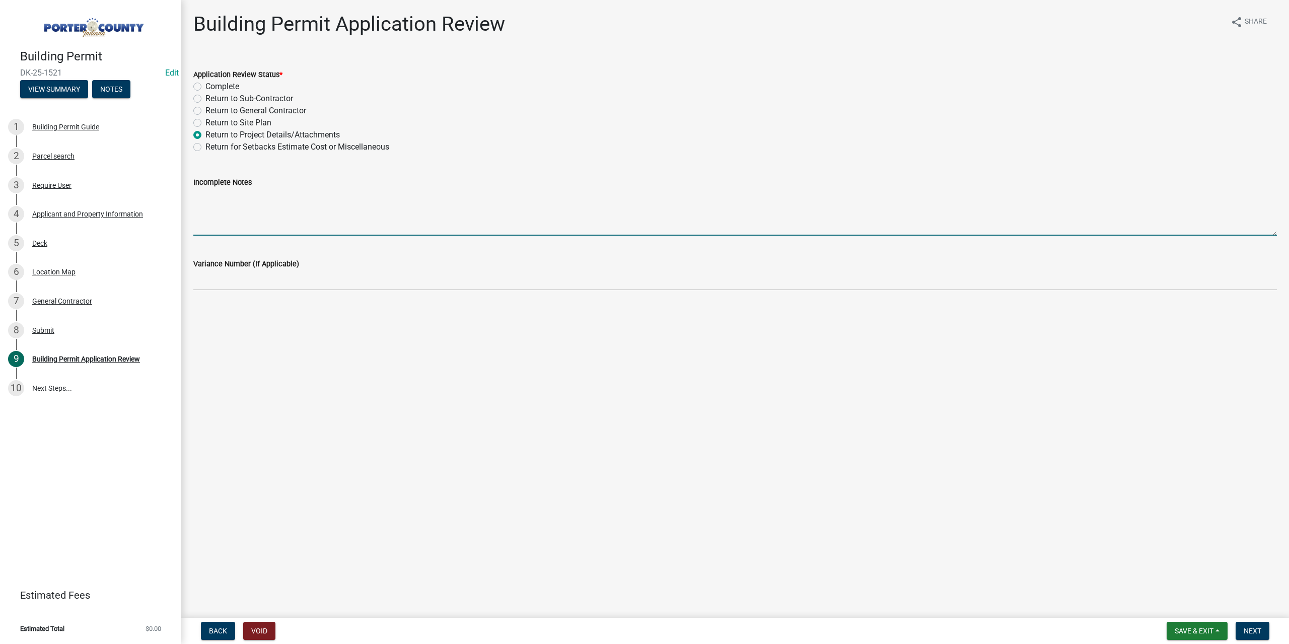
click at [241, 206] on textarea "Incomplete Notes" at bounding box center [734, 211] width 1083 height 47
type textarea "This property is on well/septic we need a release from the Health Dept., they c…"
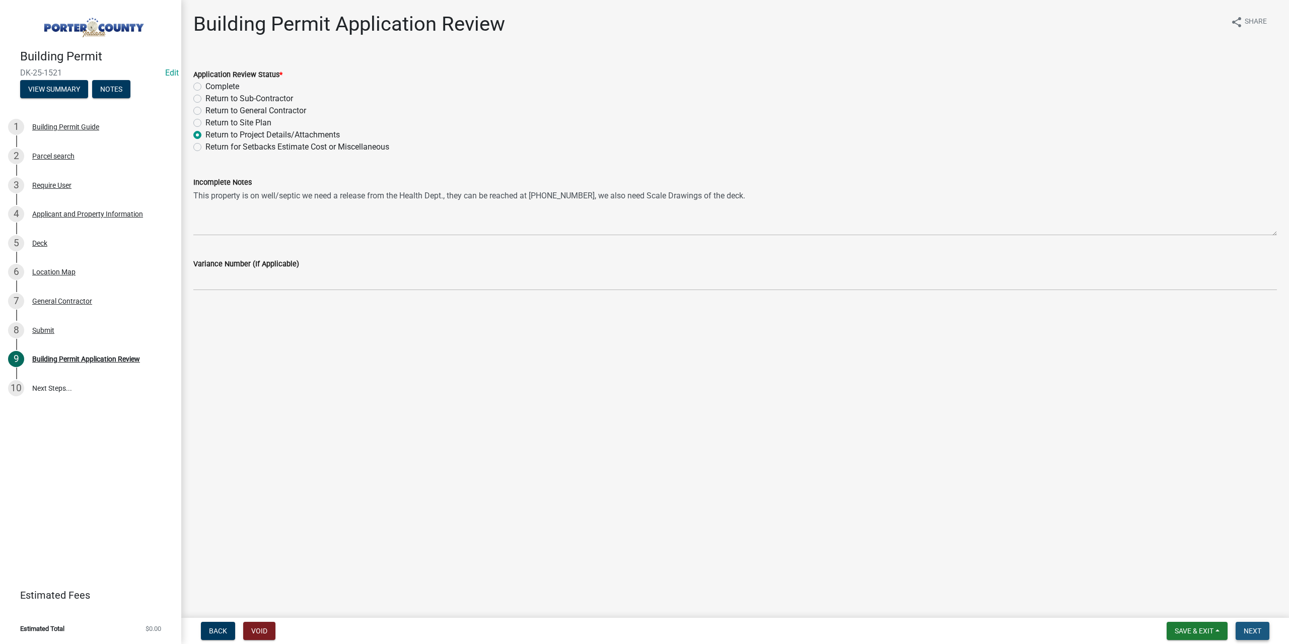
click at [1260, 631] on span "Next" at bounding box center [1252, 631] width 18 height 8
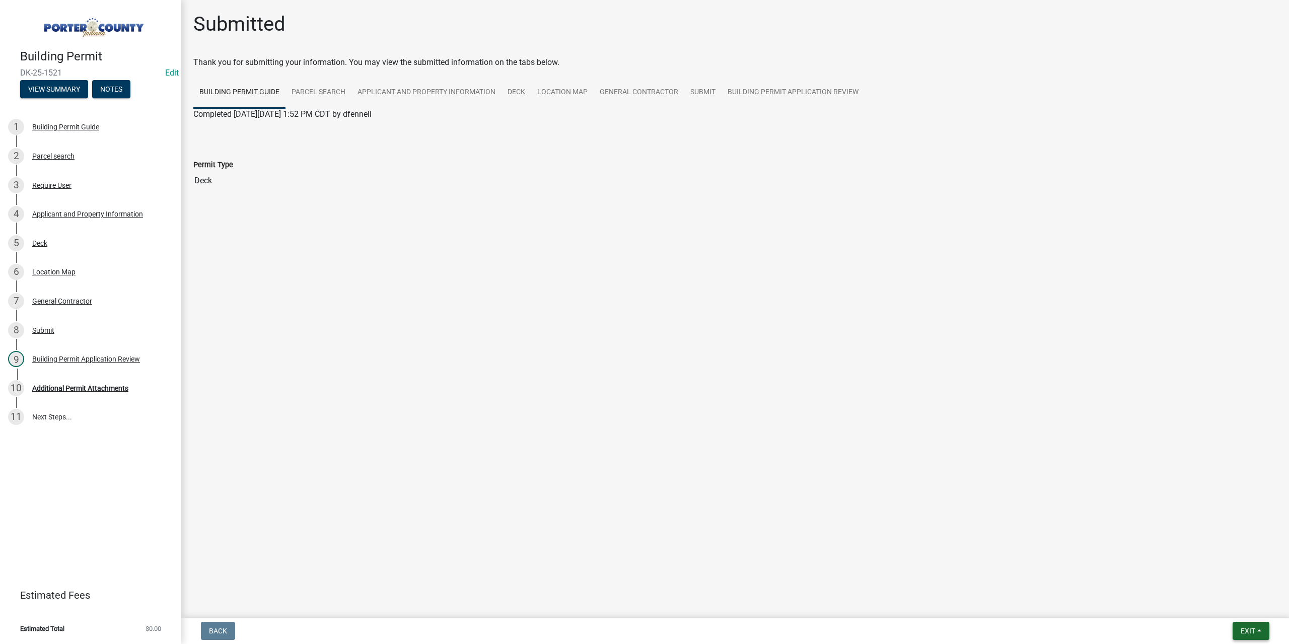
drag, startPoint x: 1240, startPoint y: 637, endPoint x: 1233, endPoint y: 628, distance: 11.9
click at [1239, 636] on button "Exit" at bounding box center [1250, 631] width 37 height 18
click at [1224, 608] on button "Save & Exit" at bounding box center [1229, 605] width 81 height 24
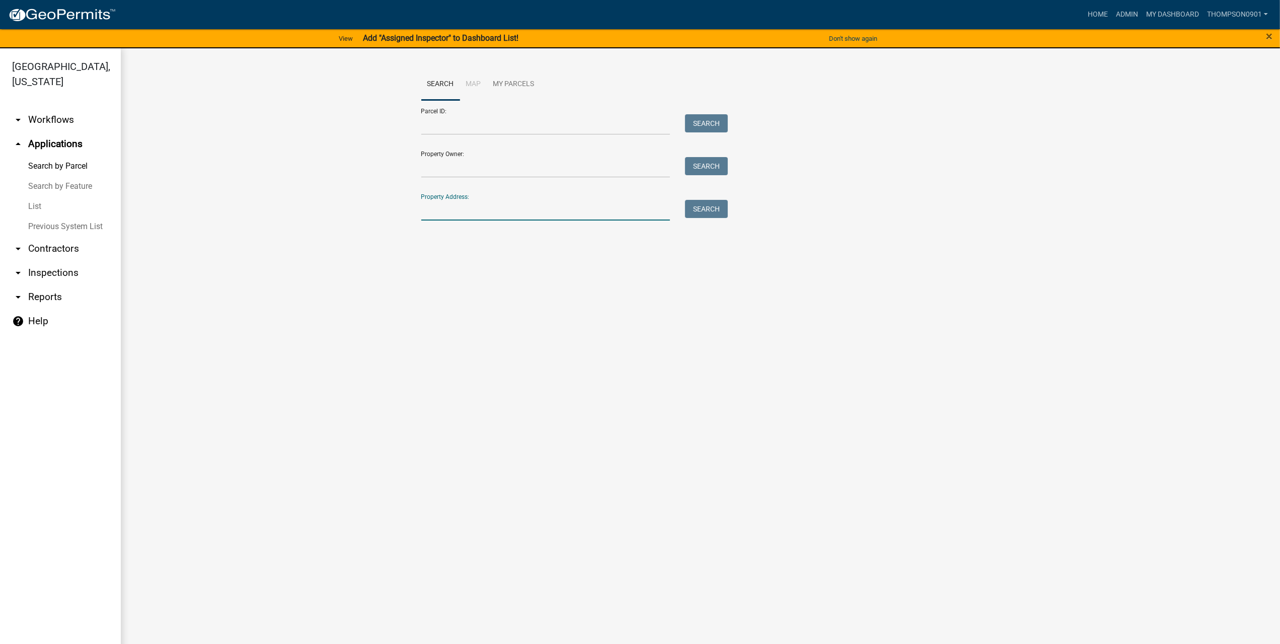
click at [461, 209] on input "Property Address:" at bounding box center [545, 210] width 249 height 21
type input "3750 49"
